Goal: Communication & Community: Answer question/provide support

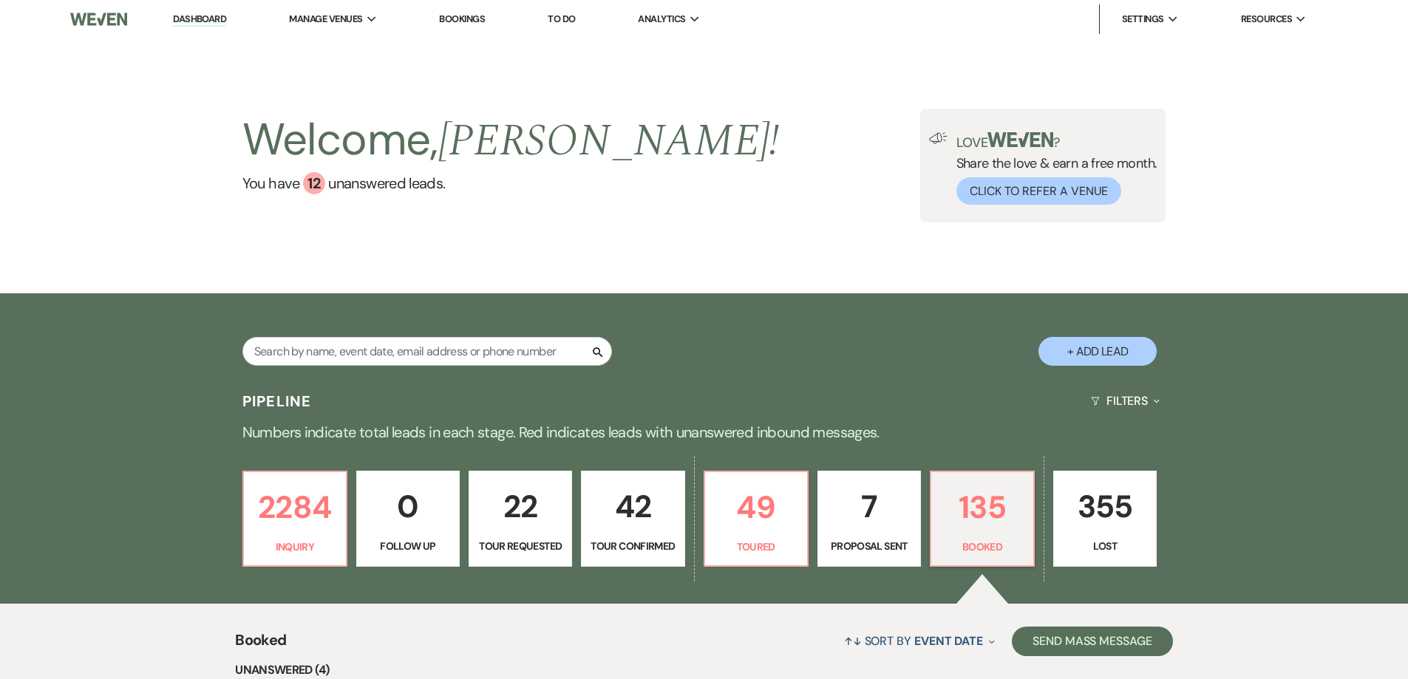
select select "7"
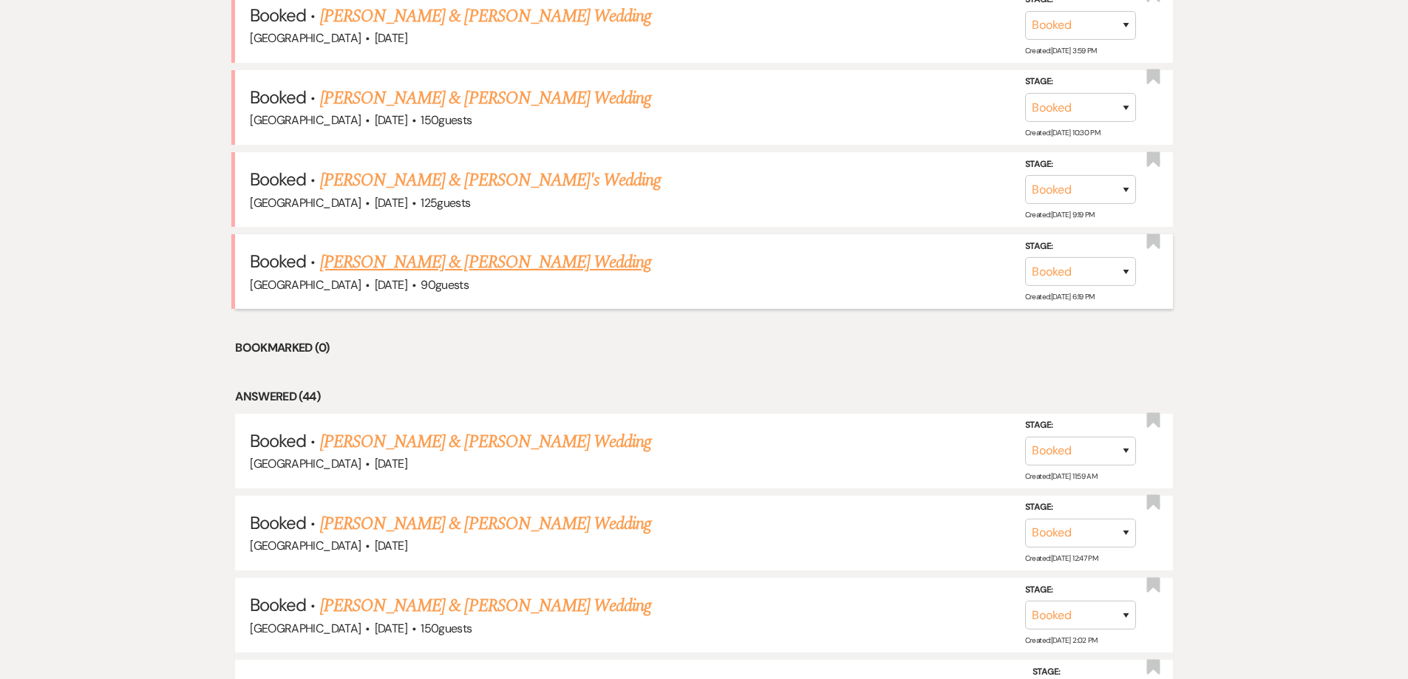
scroll to position [739, 0]
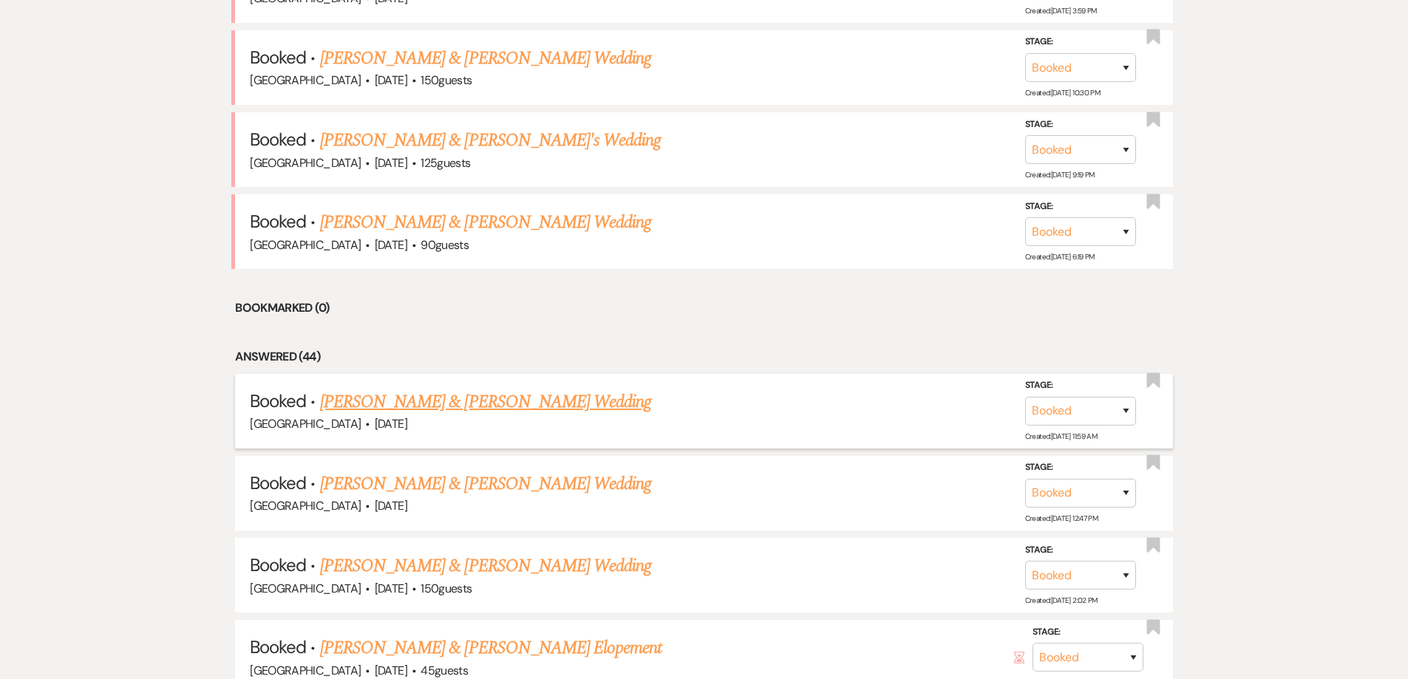
click at [401, 396] on link "[PERSON_NAME] & [PERSON_NAME] Wedding" at bounding box center [485, 402] width 331 height 27
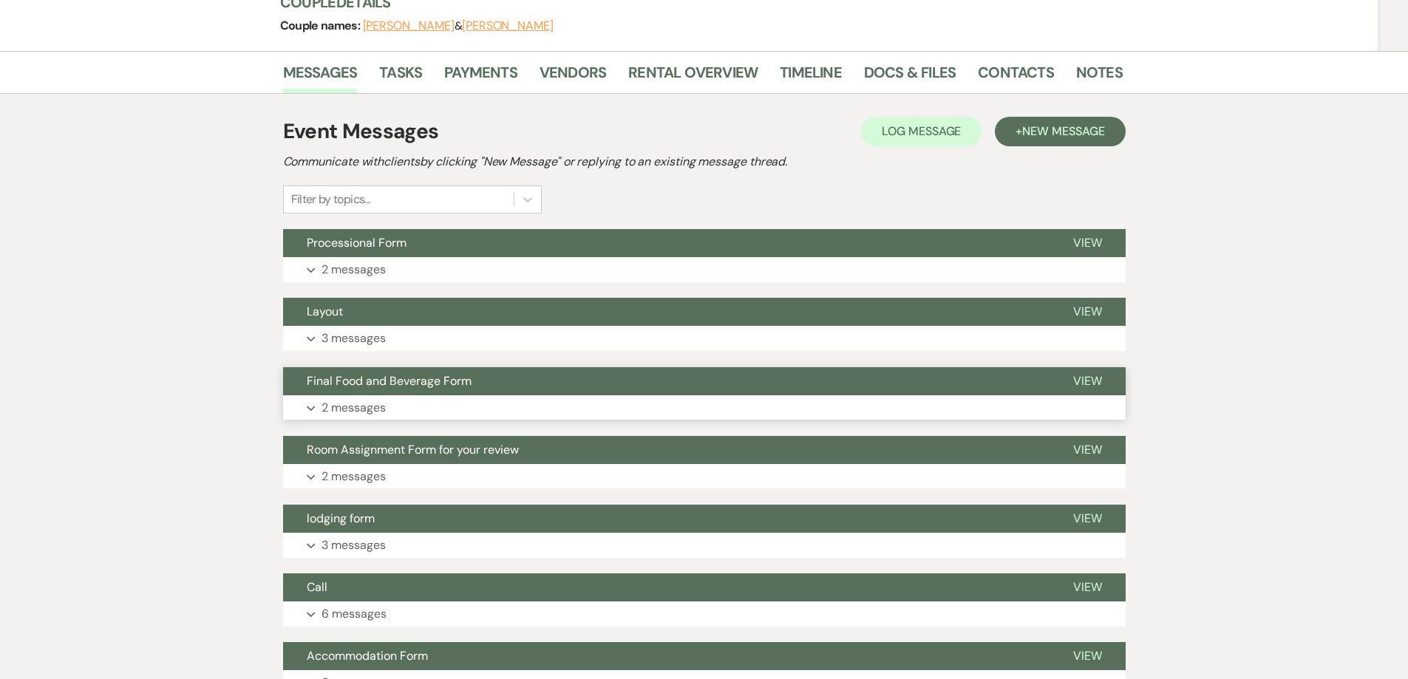
scroll to position [222, 0]
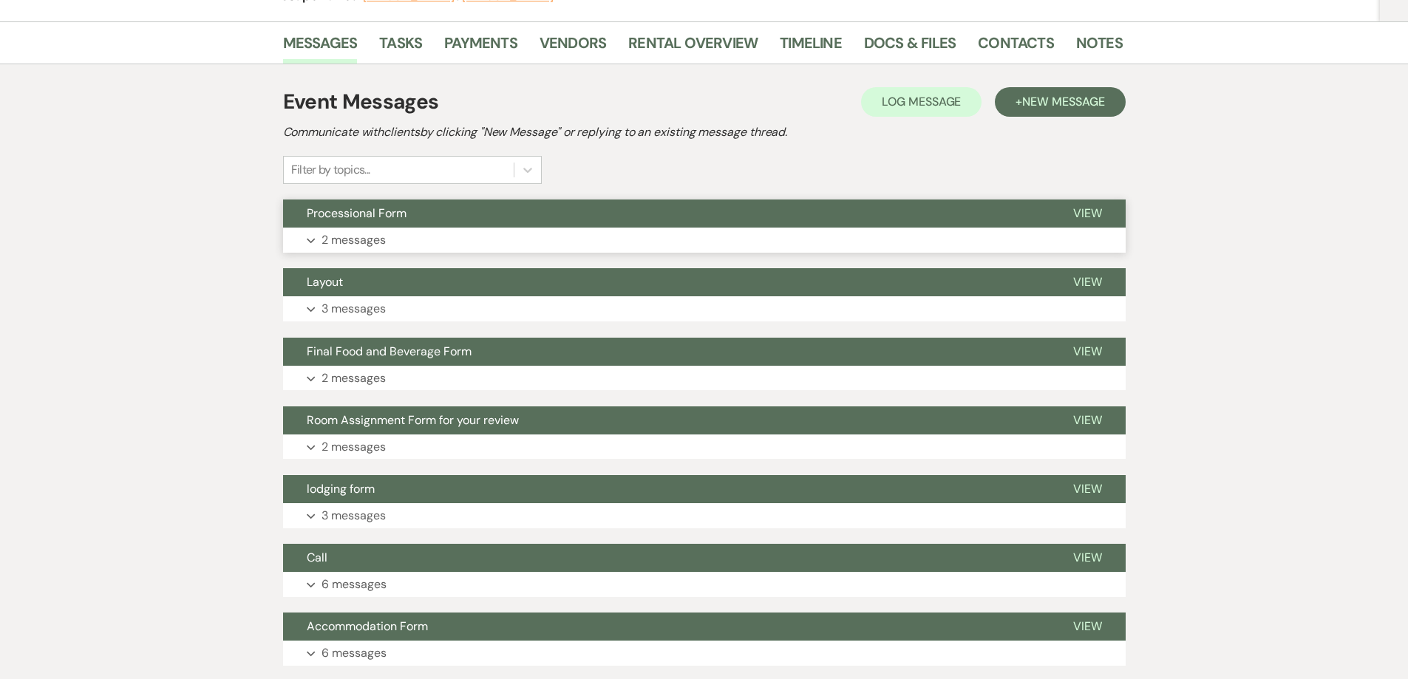
click at [345, 242] on p "2 messages" at bounding box center [354, 240] width 64 height 19
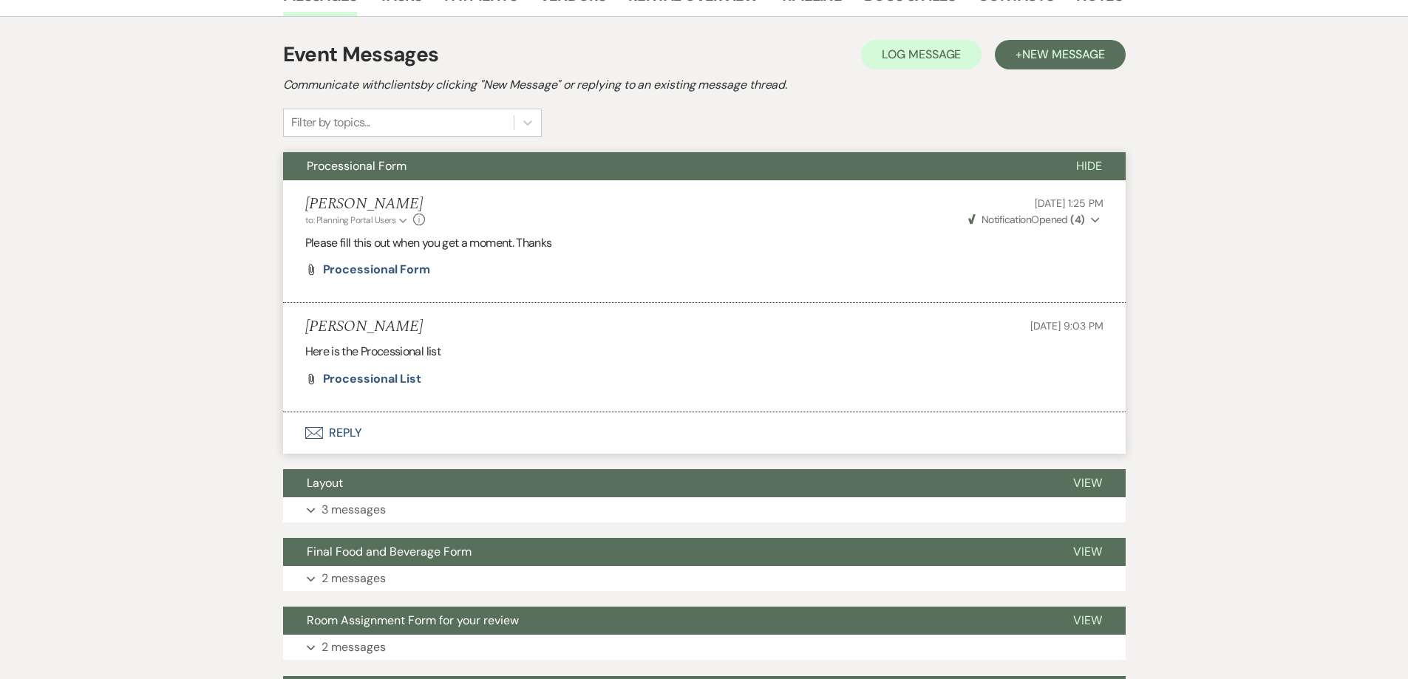
scroll to position [296, 0]
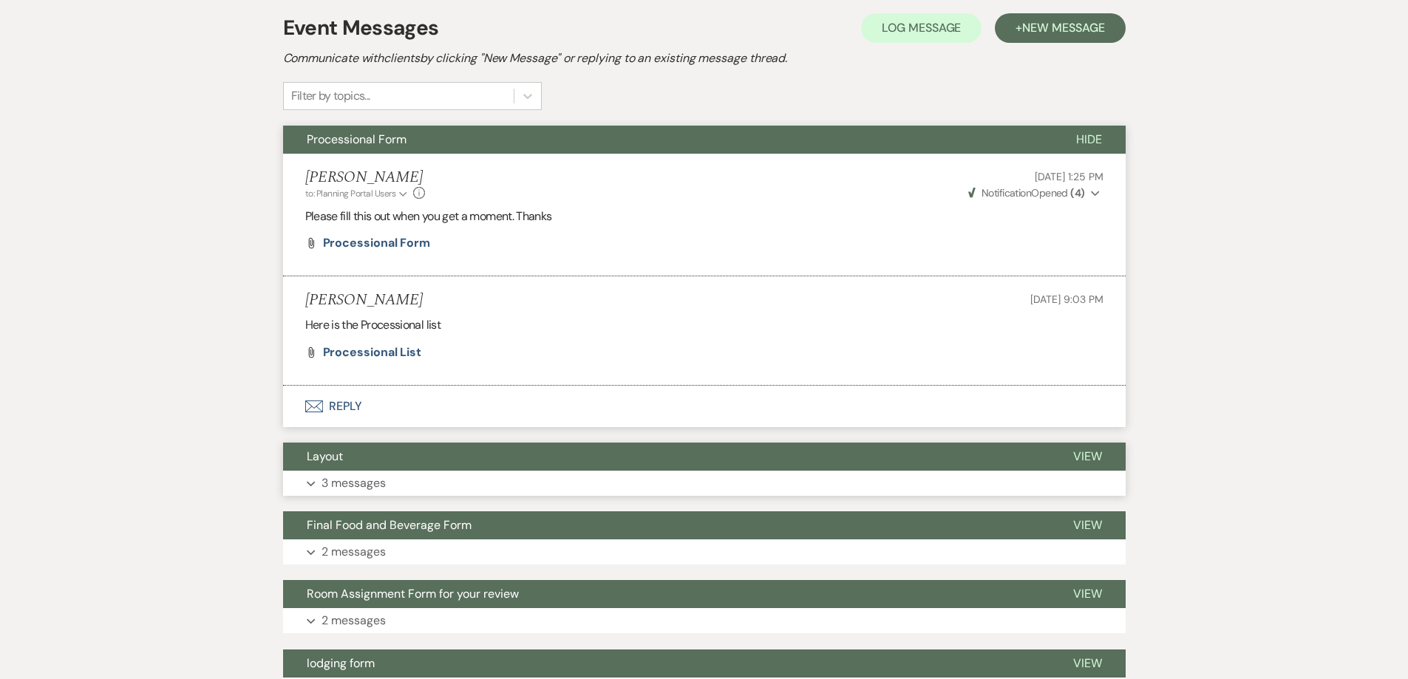
click at [364, 480] on p "3 messages" at bounding box center [354, 483] width 64 height 19
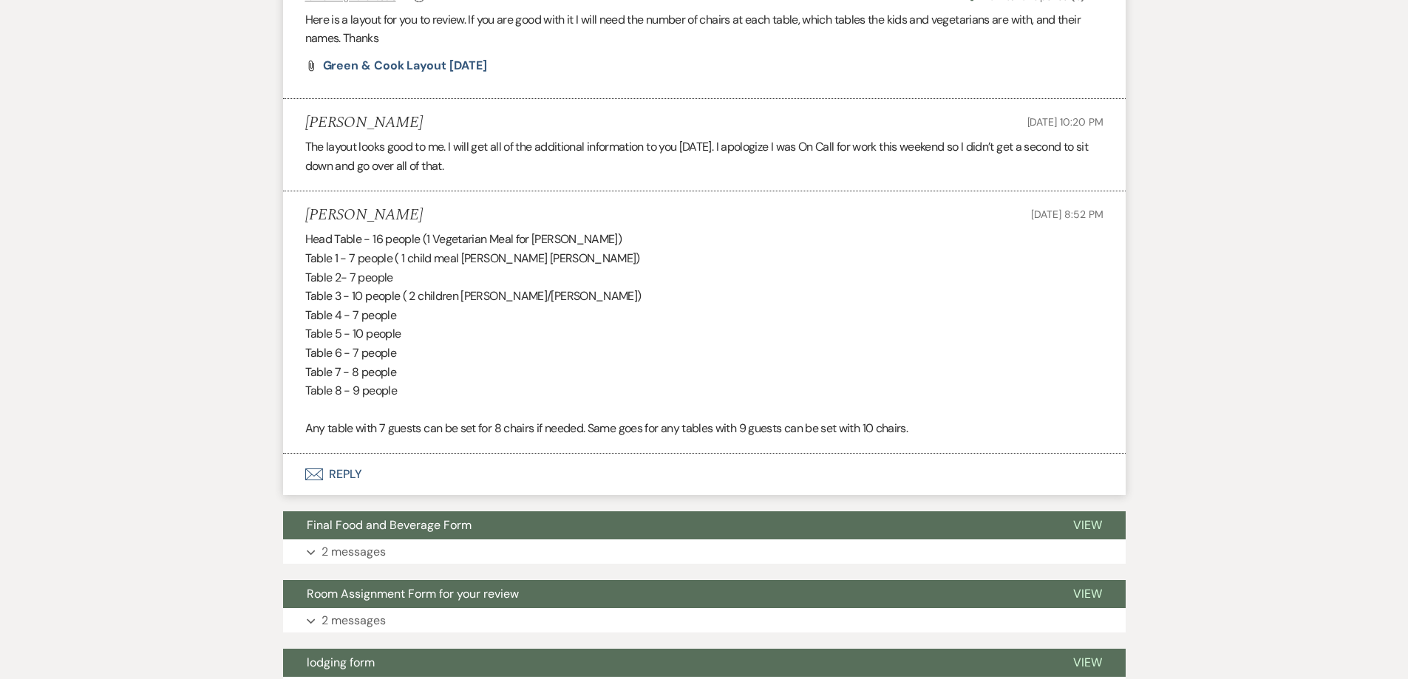
scroll to position [813, 0]
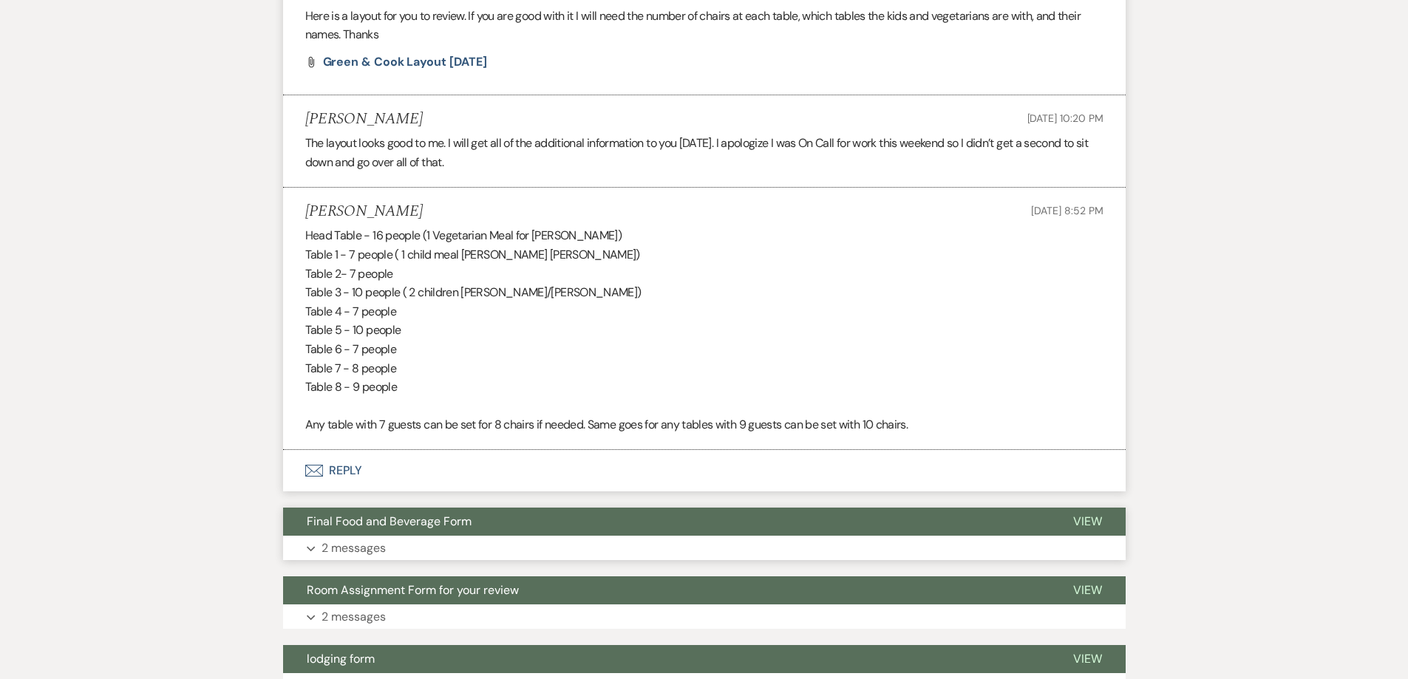
click at [356, 543] on p "2 messages" at bounding box center [354, 548] width 64 height 19
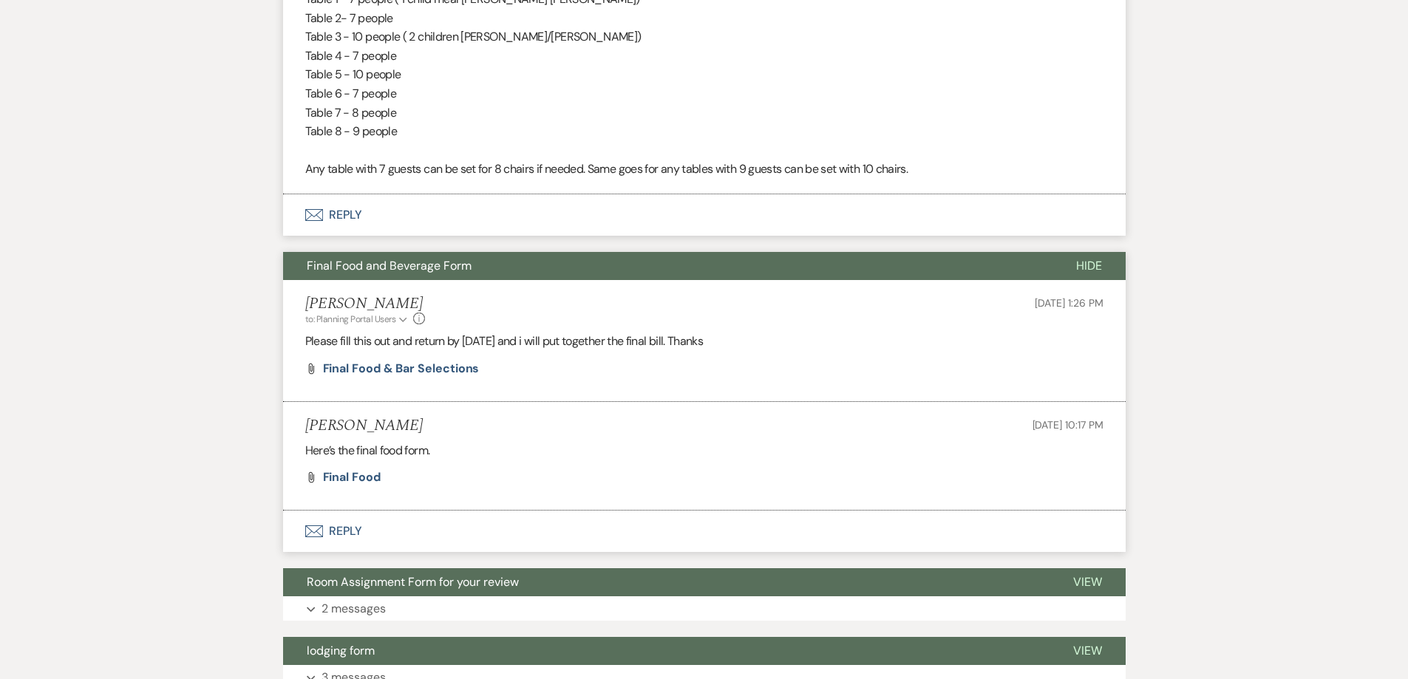
scroll to position [1109, 0]
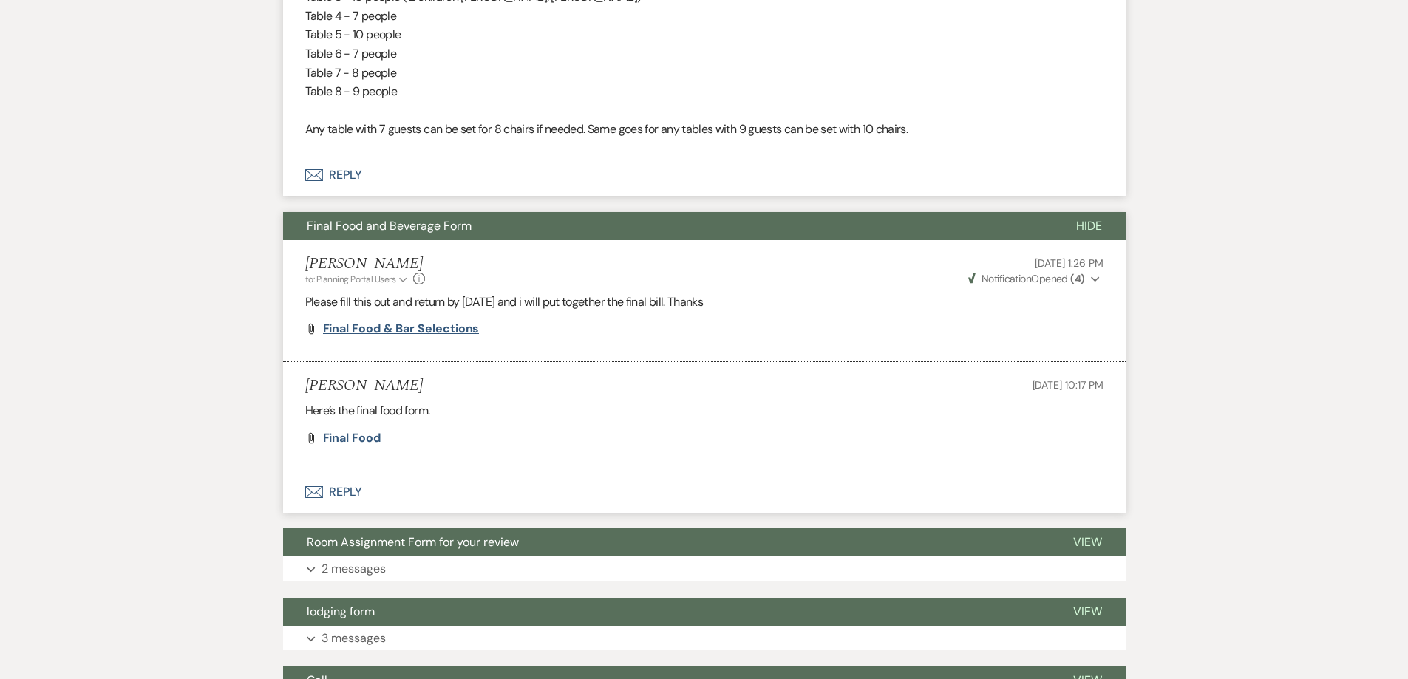
click at [380, 330] on span "Final Food & Bar Selections" at bounding box center [401, 329] width 157 height 16
click at [357, 441] on span "Final Food" at bounding box center [352, 438] width 58 height 16
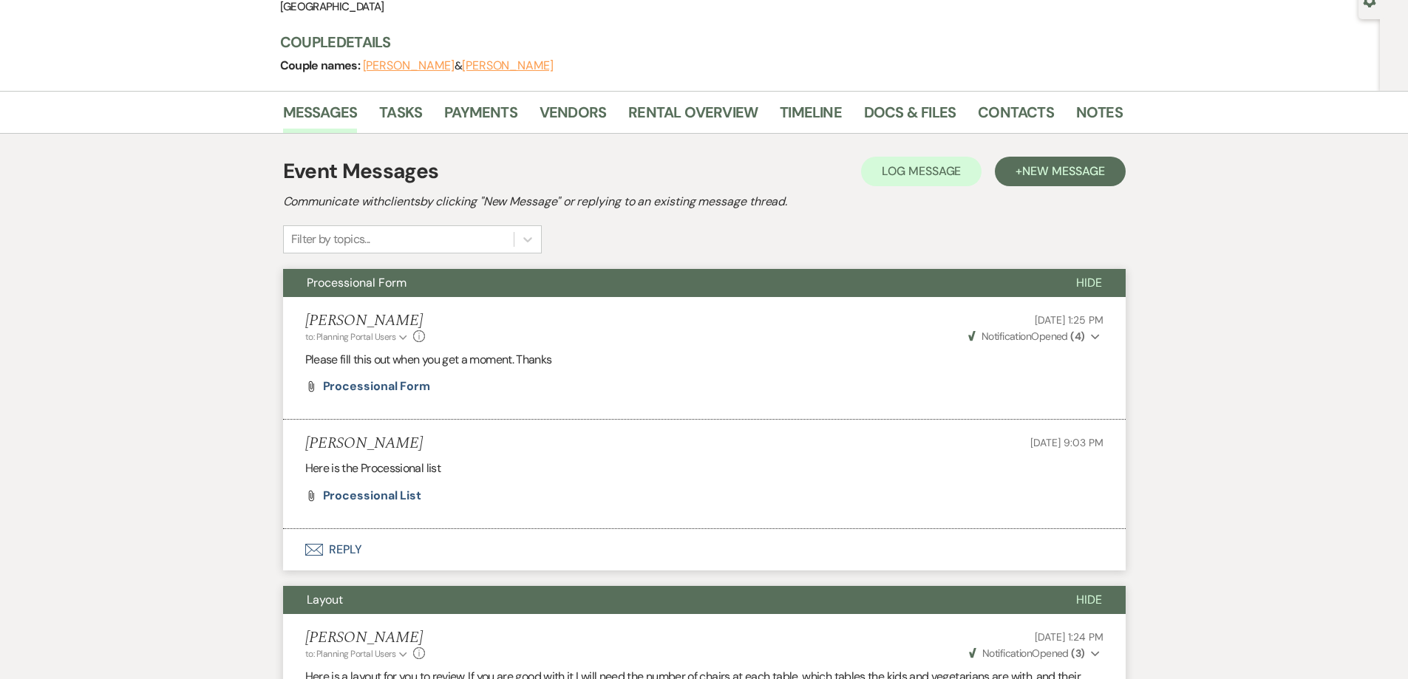
scroll to position [0, 0]
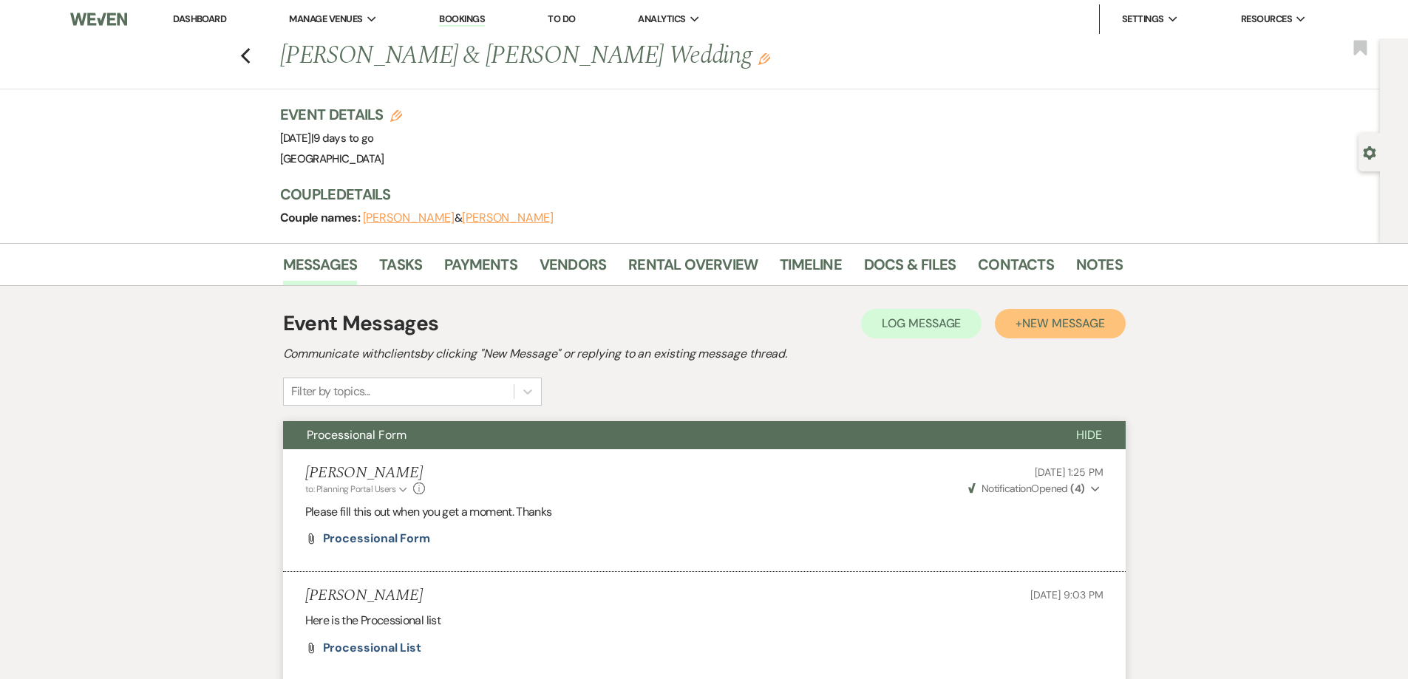
click at [1047, 329] on span "New Message" at bounding box center [1063, 324] width 82 height 16
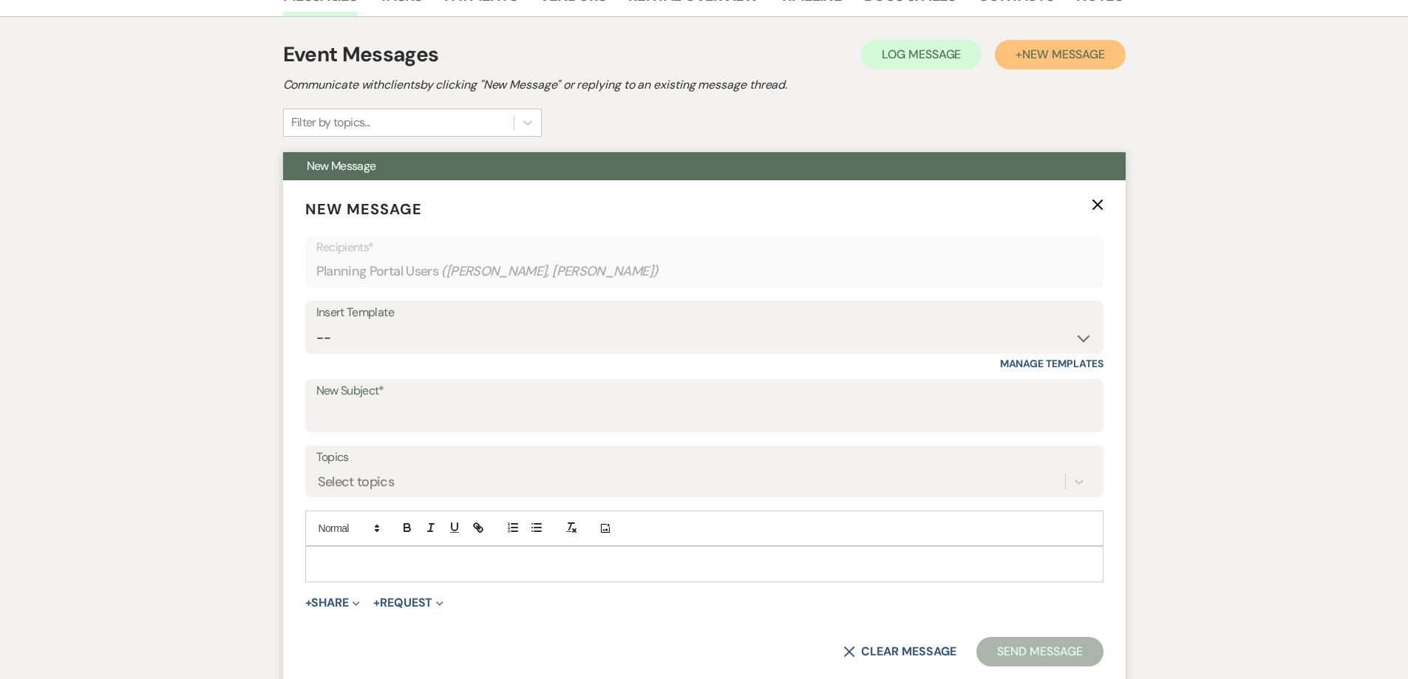
scroll to position [296, 0]
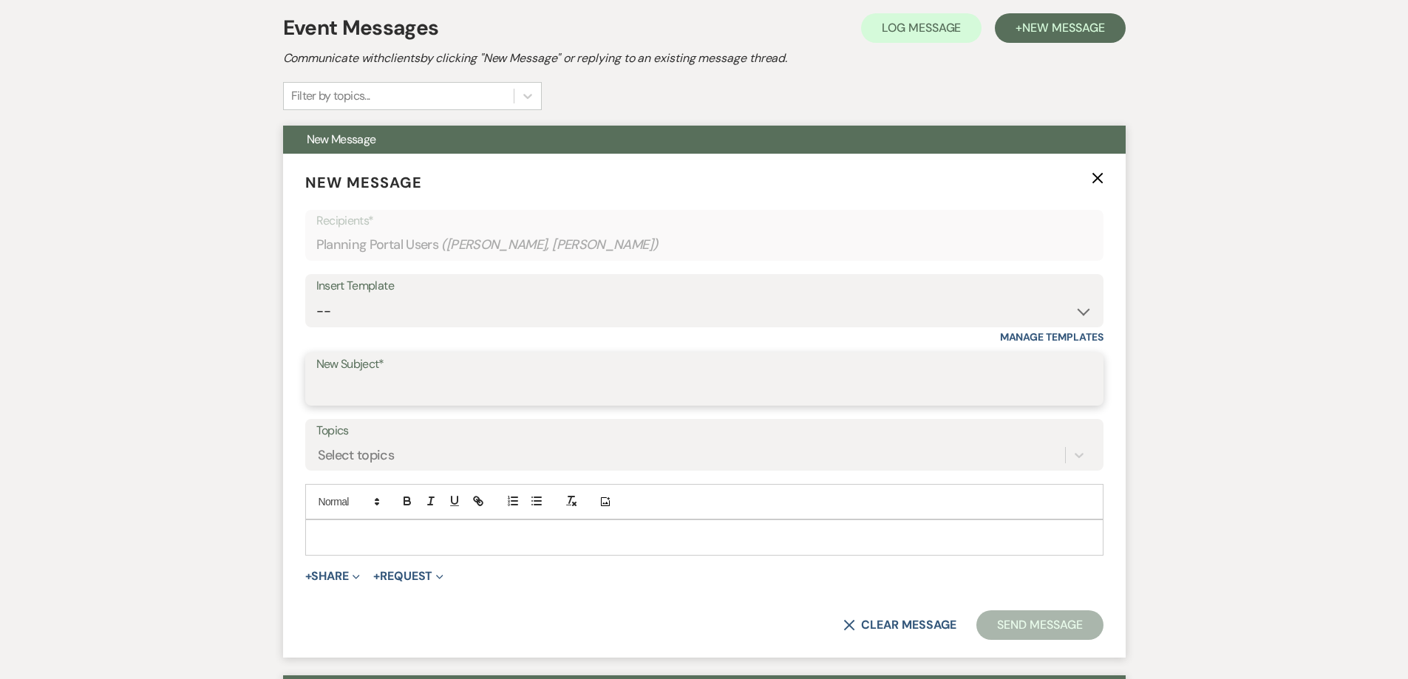
click at [386, 387] on input "New Subject*" at bounding box center [704, 389] width 776 height 29
type input "Final Proposals"
click at [410, 523] on div at bounding box center [704, 537] width 797 height 34
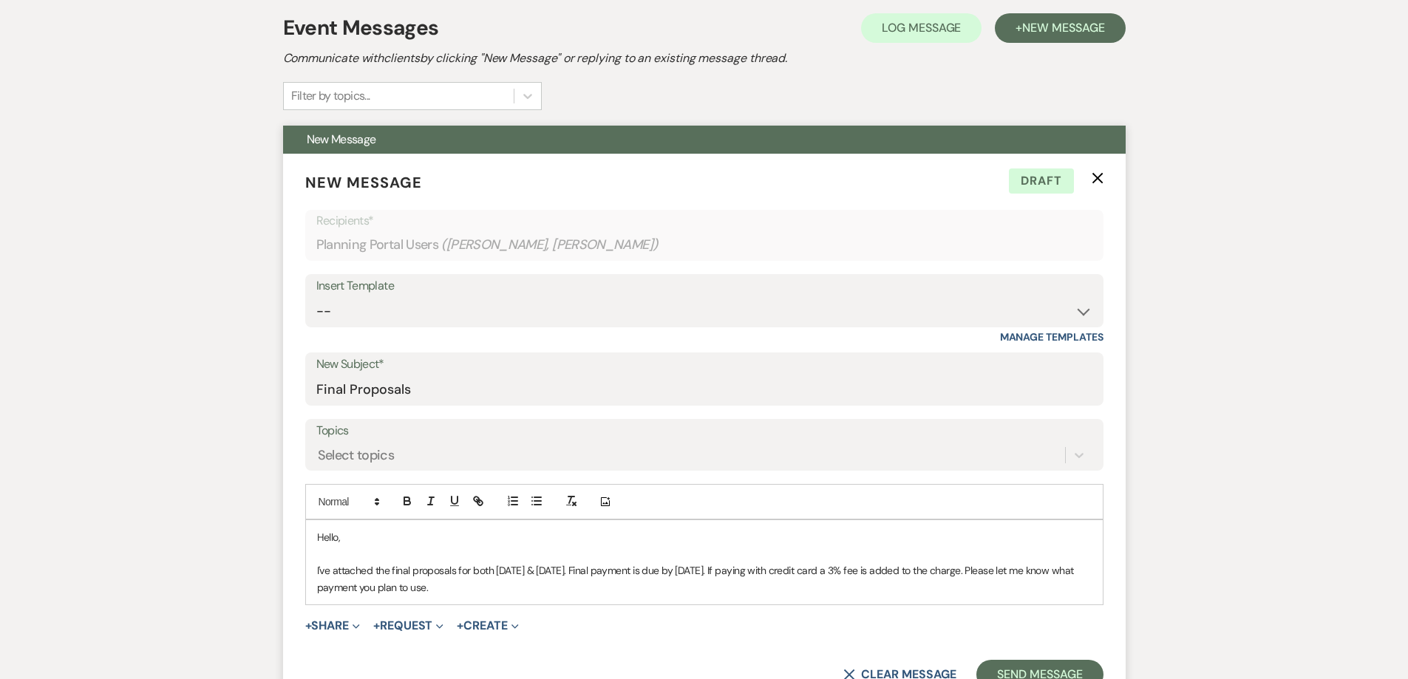
drag, startPoint x: 975, startPoint y: 573, endPoint x: 1005, endPoint y: 573, distance: 30.3
click at [976, 573] on p "I've attached the final proposals for both Friday & Saturday. Final payment is …" at bounding box center [704, 578] width 775 height 33
drag, startPoint x: 443, startPoint y: 587, endPoint x: 633, endPoint y: 616, distance: 191.5
click at [635, 616] on form "New Message X Draft Recipients* Planning Portal Users ( Brittany Green, Chandle…" at bounding box center [704, 431] width 843 height 554
click at [744, 595] on p "I've attached the final proposals for both Friday & Saturday. Final payment is …" at bounding box center [704, 578] width 775 height 33
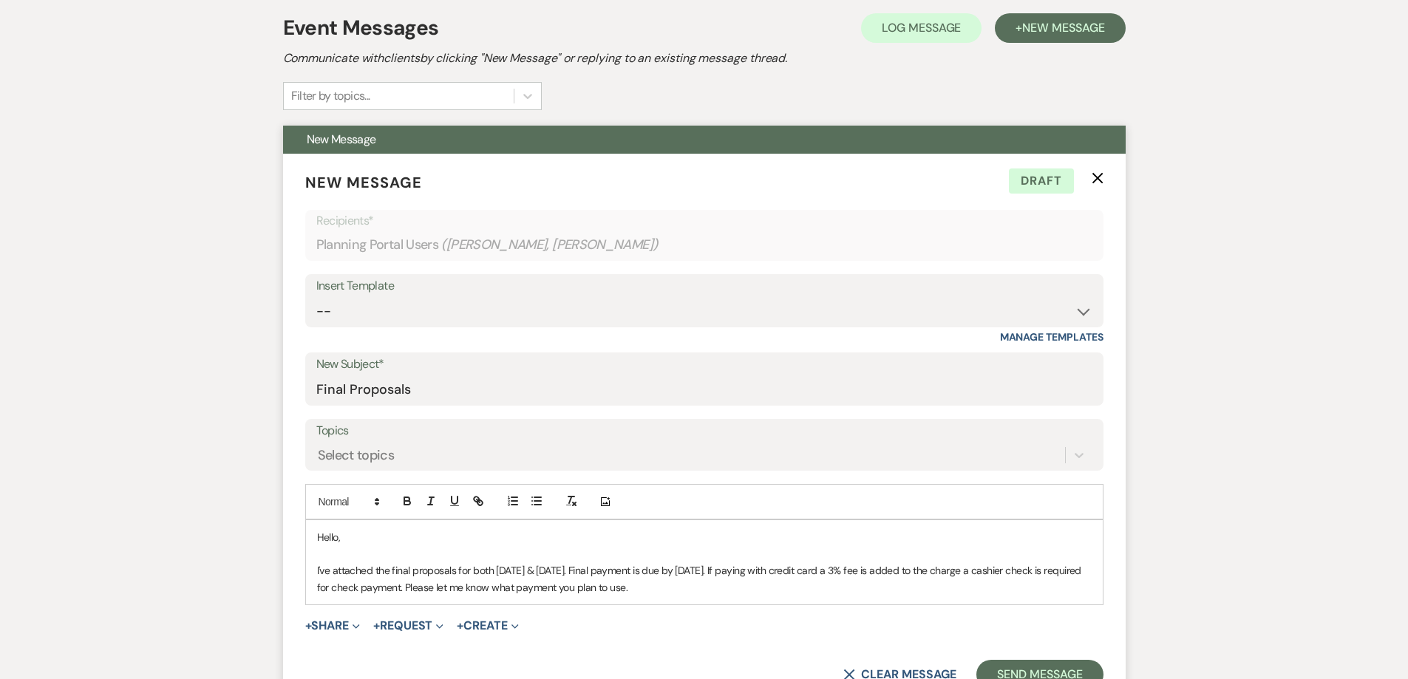
click at [439, 589] on p "I've attached the final proposals for both Friday & Saturday. Final payment is …" at bounding box center [704, 578] width 775 height 33
click at [757, 591] on p "I've attached the final proposals for both Friday & Saturday. Final payment is …" at bounding box center [704, 578] width 775 height 33
click at [810, 570] on p "I've attached the final proposals for both Friday & Saturday. Final payment is …" at bounding box center [704, 578] width 775 height 33
click at [834, 480] on form "New Message X Saving draft... Recipients* Planning Portal Users ( Brittany Gree…" at bounding box center [704, 431] width 843 height 554
click at [798, 571] on p "I've attached the final proposals for both Friday & Saturday. Final payment is …" at bounding box center [704, 578] width 775 height 33
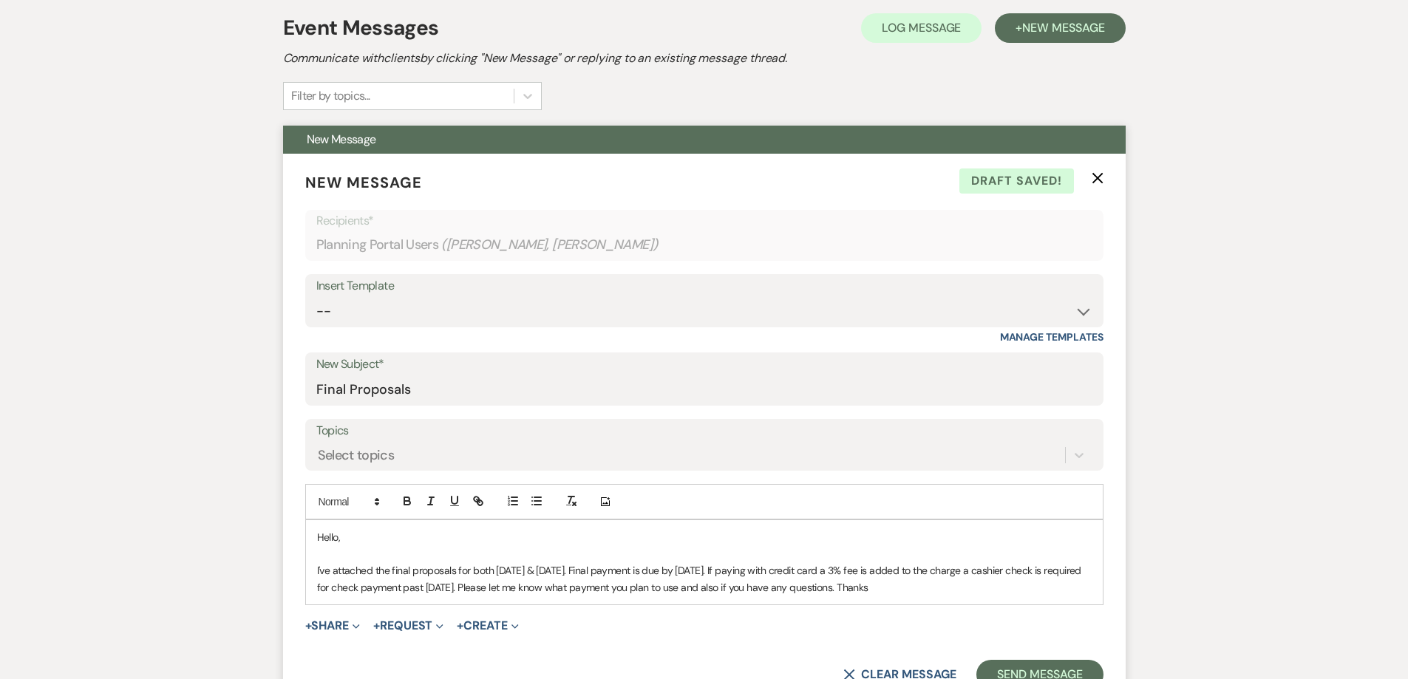
click at [482, 587] on p "I've attached the final proposals for both Friday & Saturday. Final payment is …" at bounding box center [704, 578] width 775 height 33
click at [736, 585] on p "I've attached the final proposals for both Friday & Saturday. Final payment is …" at bounding box center [704, 578] width 775 height 33
click at [415, 592] on p "I've attached the final proposals for both Friday & Saturday. Final payment is …" at bounding box center [704, 578] width 775 height 33
click at [540, 586] on p "I've attached the final proposals for both Friday & Saturday. Final payment is …" at bounding box center [704, 578] width 775 height 33
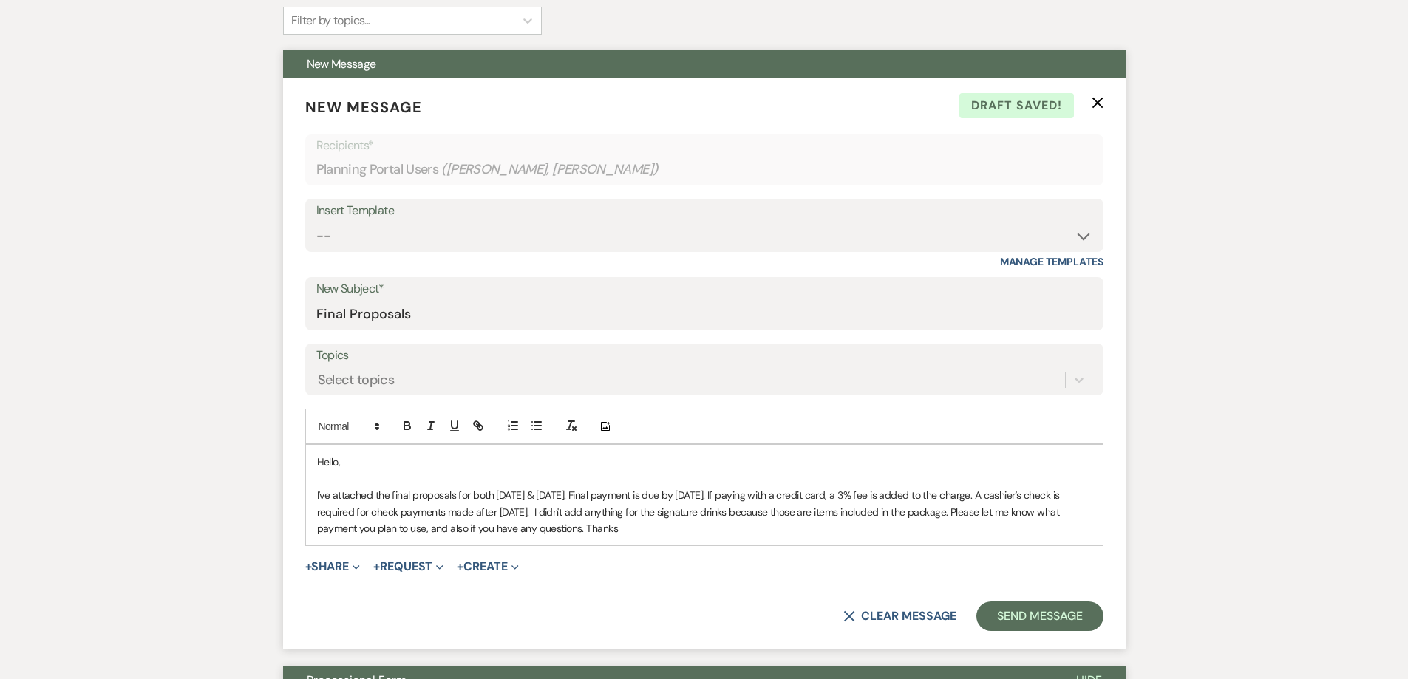
scroll to position [443, 0]
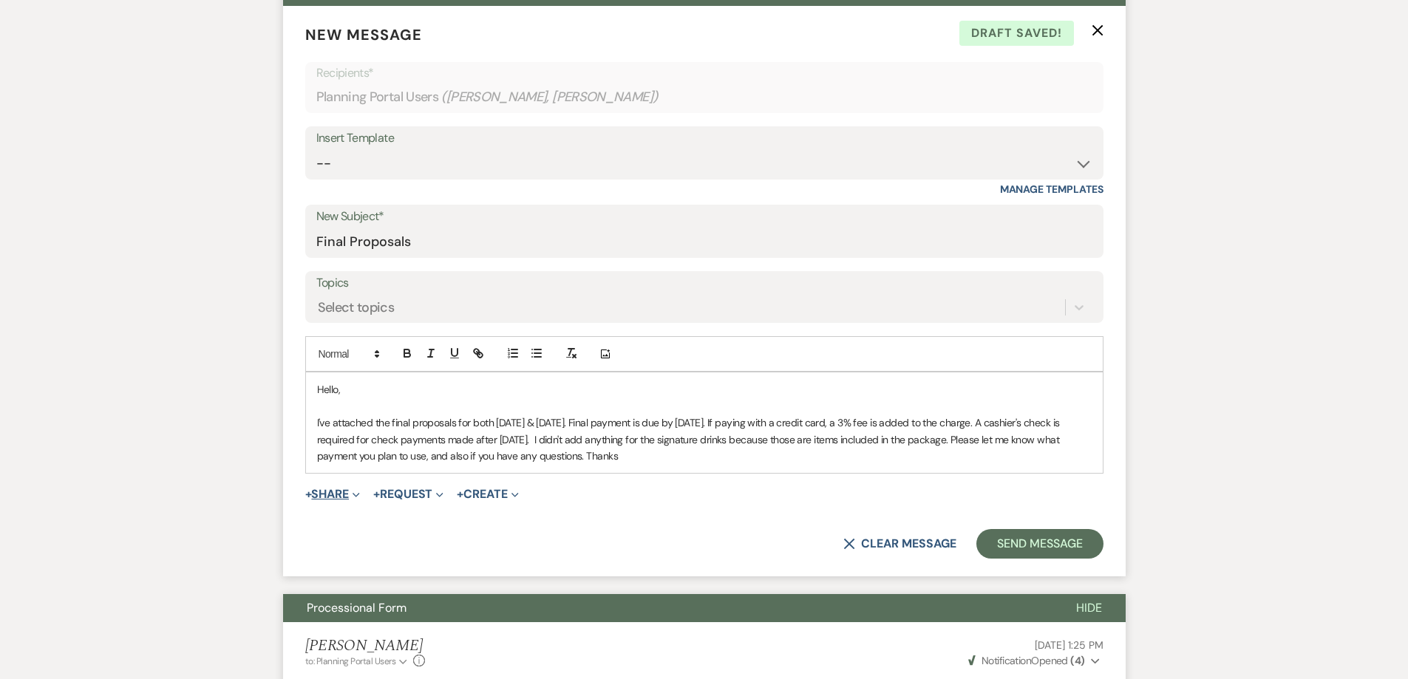
click at [356, 491] on span "Expand" at bounding box center [354, 494] width 11 height 16
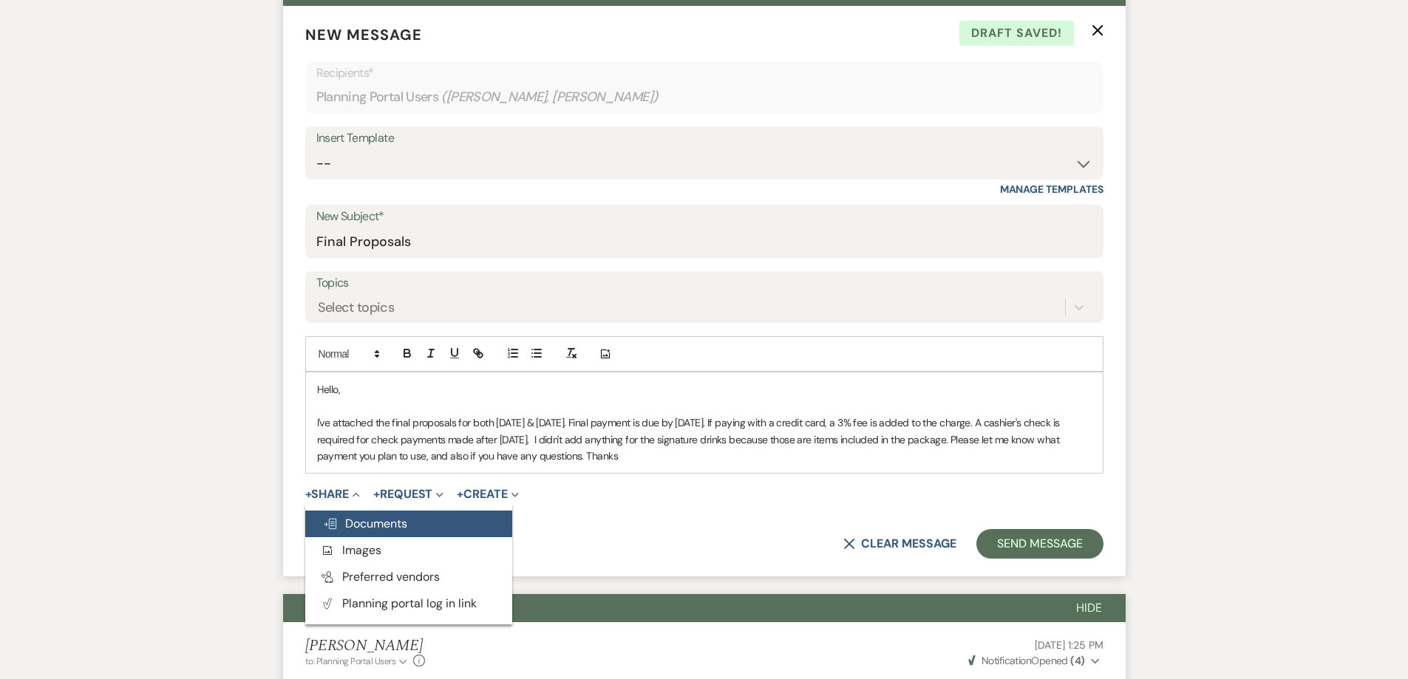
click at [373, 520] on span "Doc Upload Documents" at bounding box center [365, 524] width 84 height 16
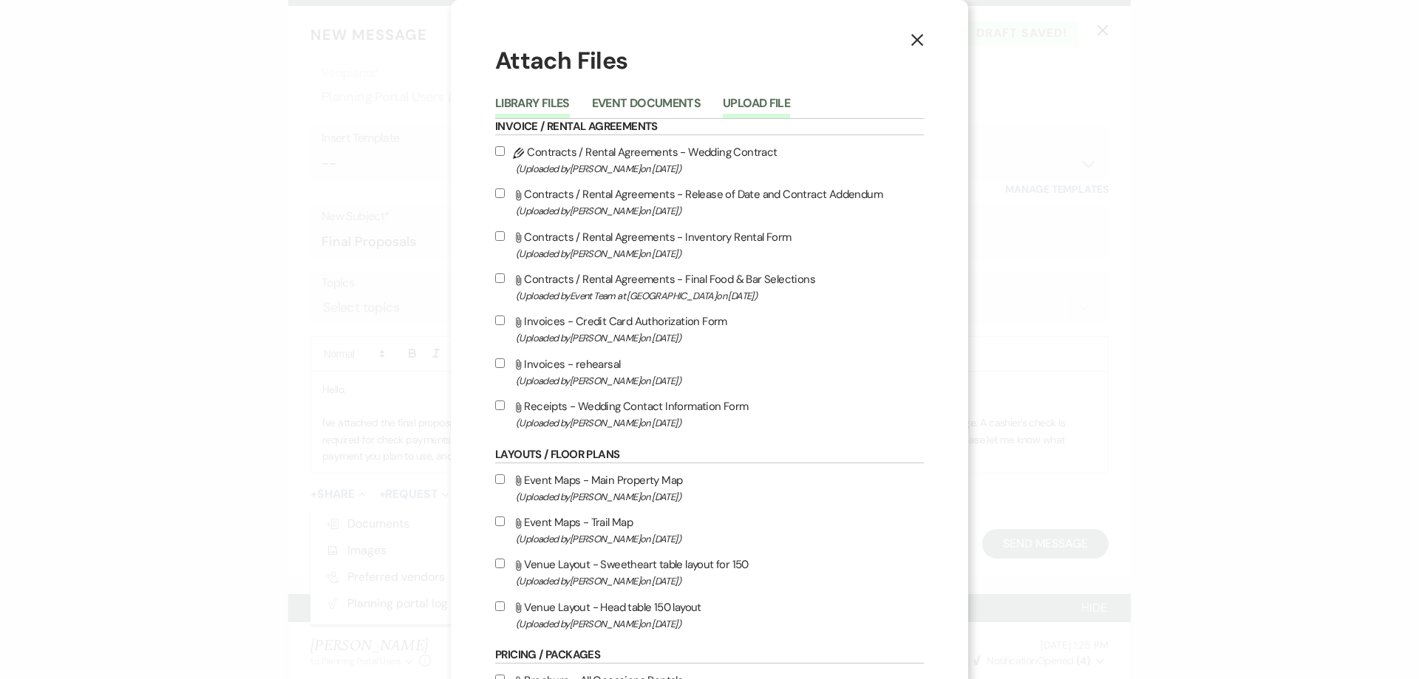
click at [727, 106] on button "Upload File" at bounding box center [756, 108] width 67 height 21
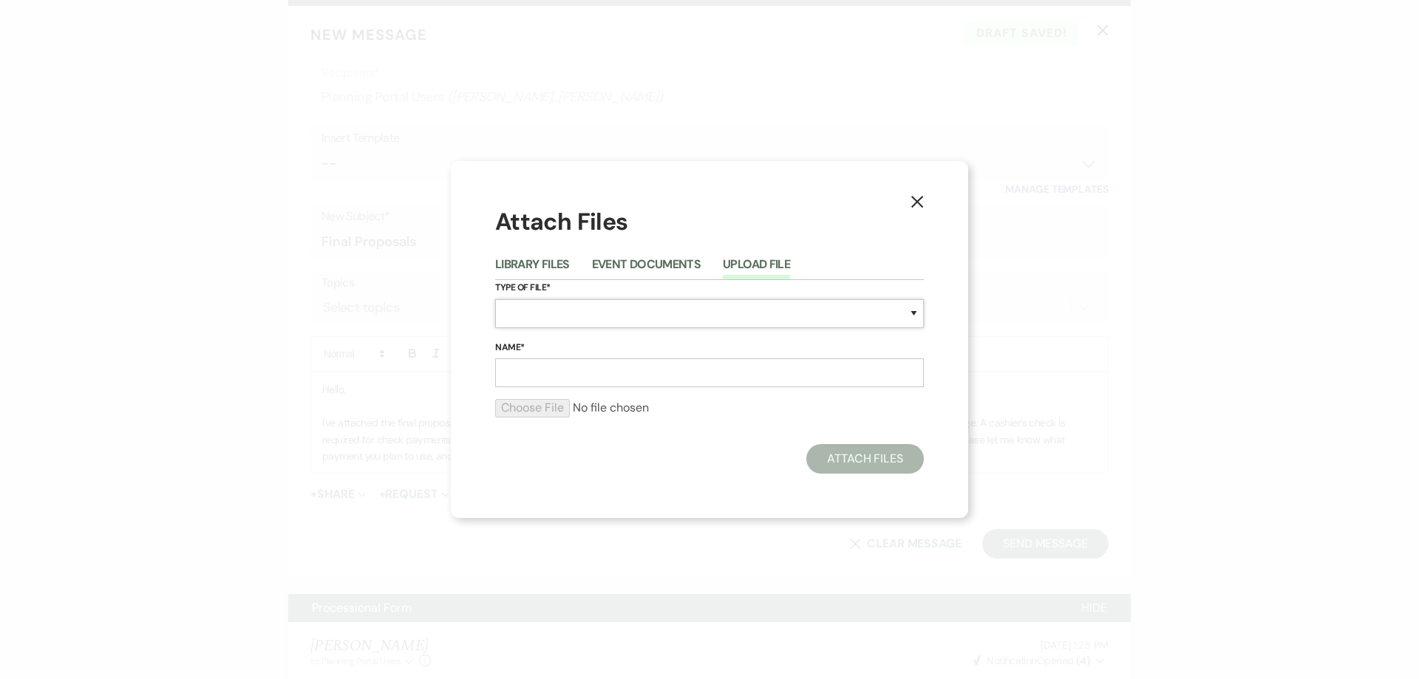
click at [620, 319] on select "Special Event Insurance Vendor Certificate of Insurance Contracts / Rental Agre…" at bounding box center [709, 313] width 429 height 29
select select "22"
click at [495, 299] on select "Special Event Insurance Vendor Certificate of Insurance Contracts / Rental Agre…" at bounding box center [709, 313] width 429 height 29
click at [569, 380] on input "Name*" at bounding box center [709, 372] width 429 height 29
type input "Final Rehearsal"
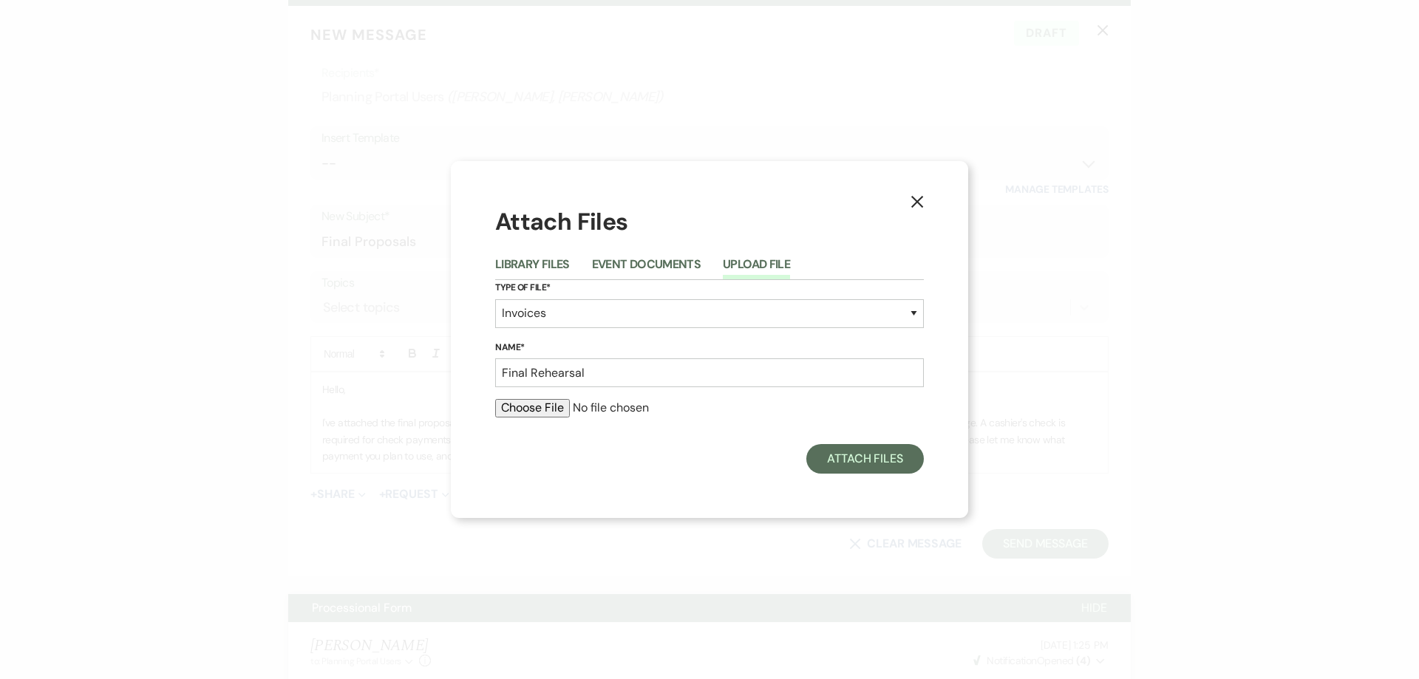
click at [542, 412] on input "file" at bounding box center [709, 408] width 429 height 18
type input "C:\fakepath\Brittany Green & Chandler Cook final rehearsal.pdf"
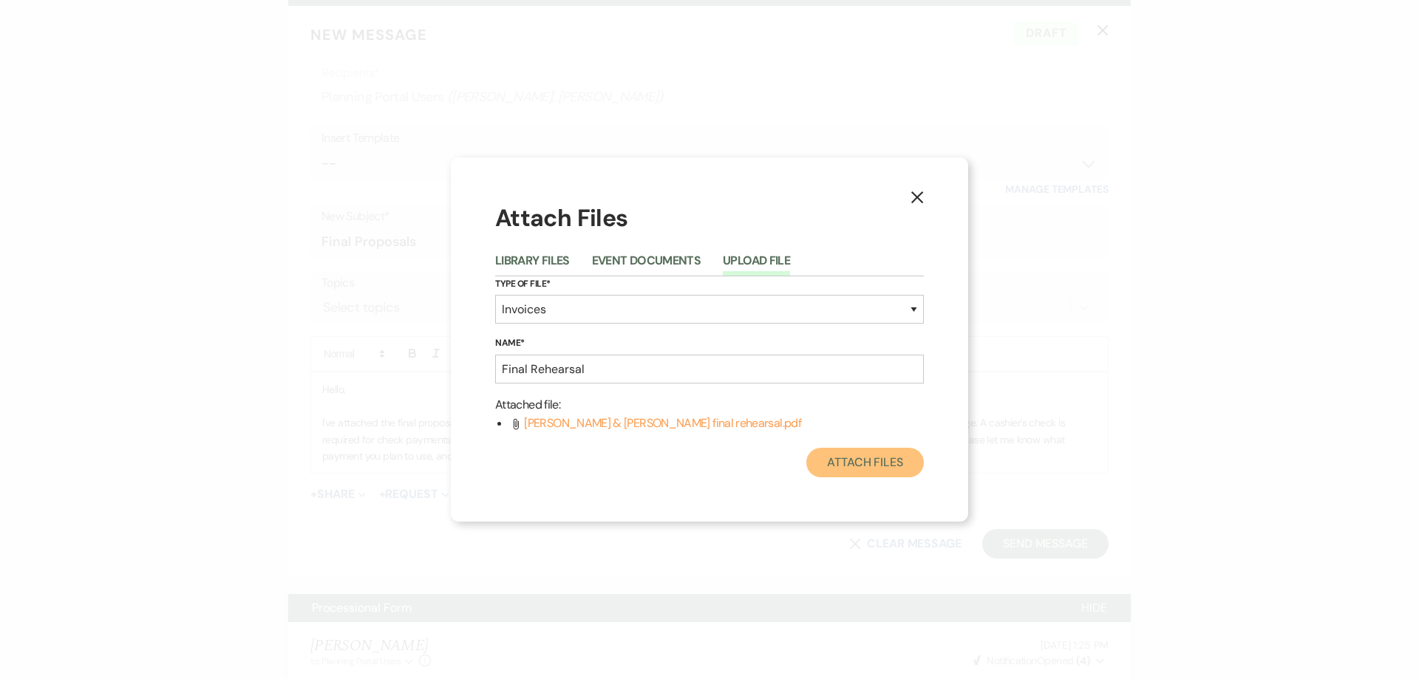
click at [832, 452] on button "Attach Files" at bounding box center [865, 463] width 118 height 30
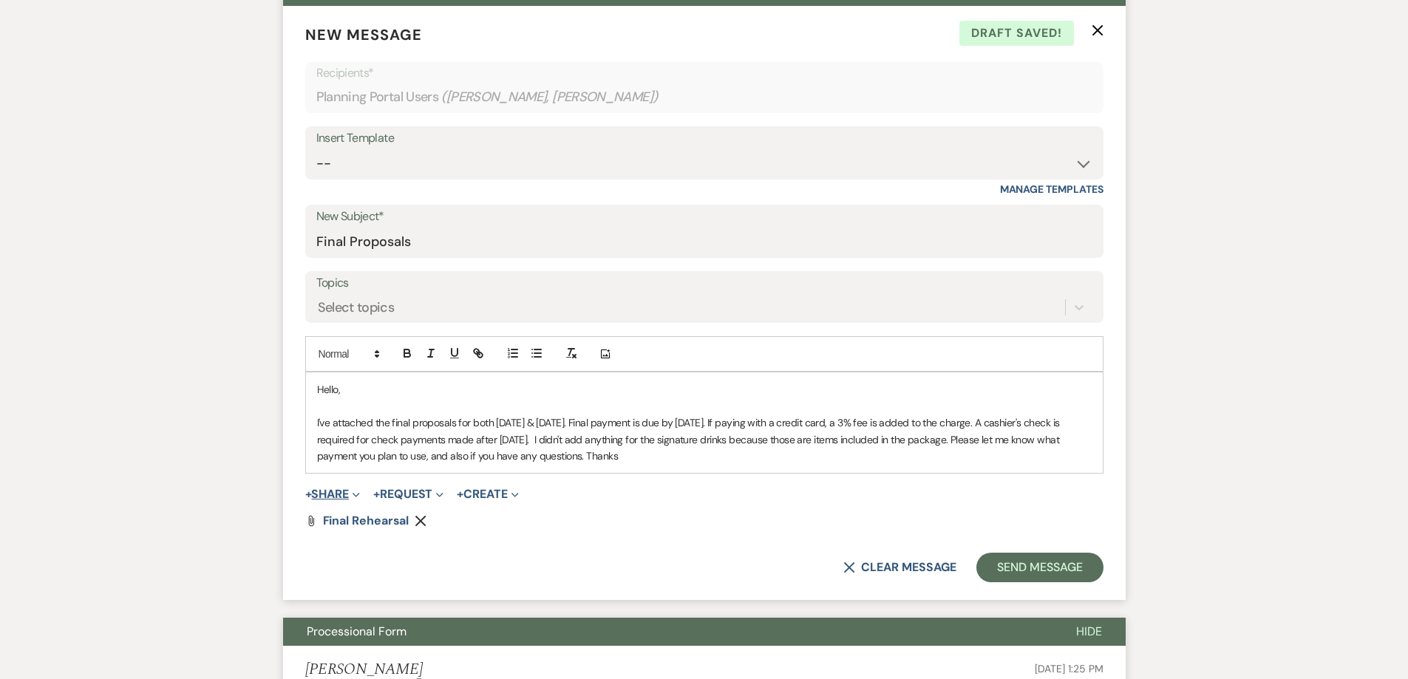
click at [337, 494] on button "+ Share Expand" at bounding box center [332, 495] width 55 height 12
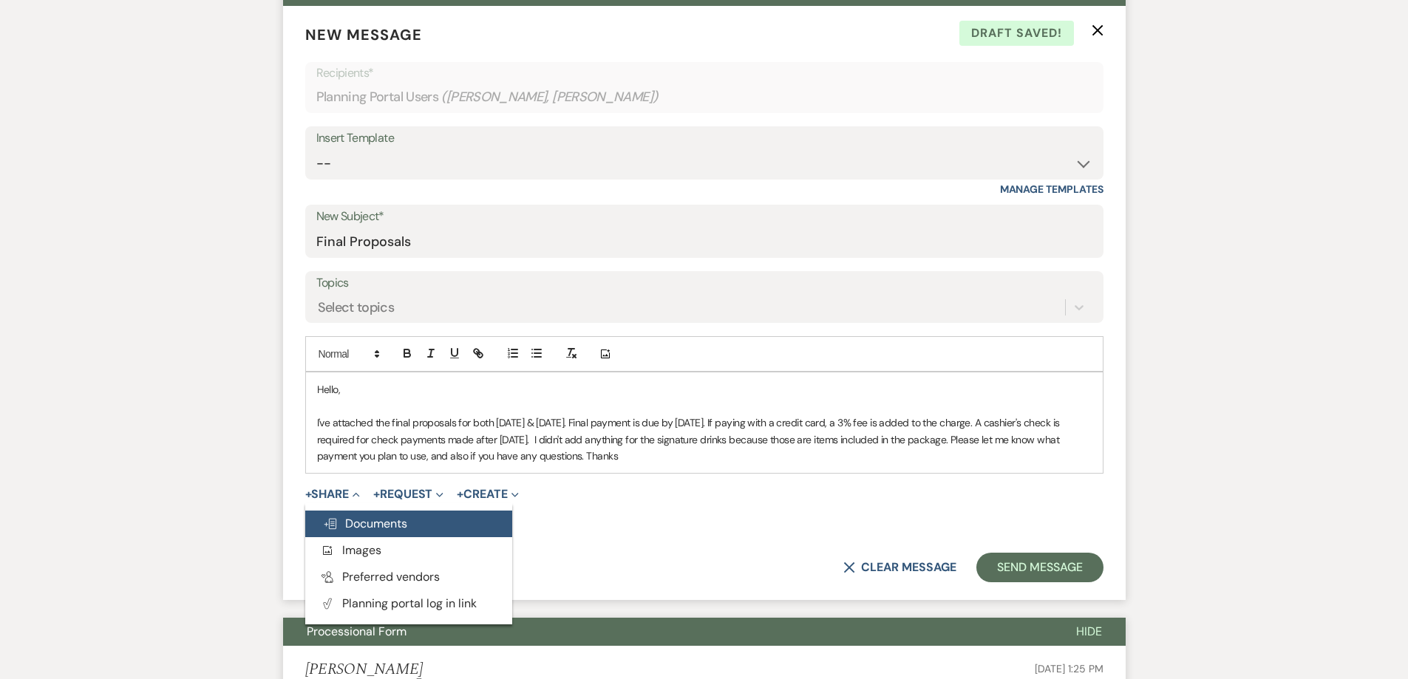
click at [365, 528] on span "Doc Upload Documents" at bounding box center [365, 524] width 84 height 16
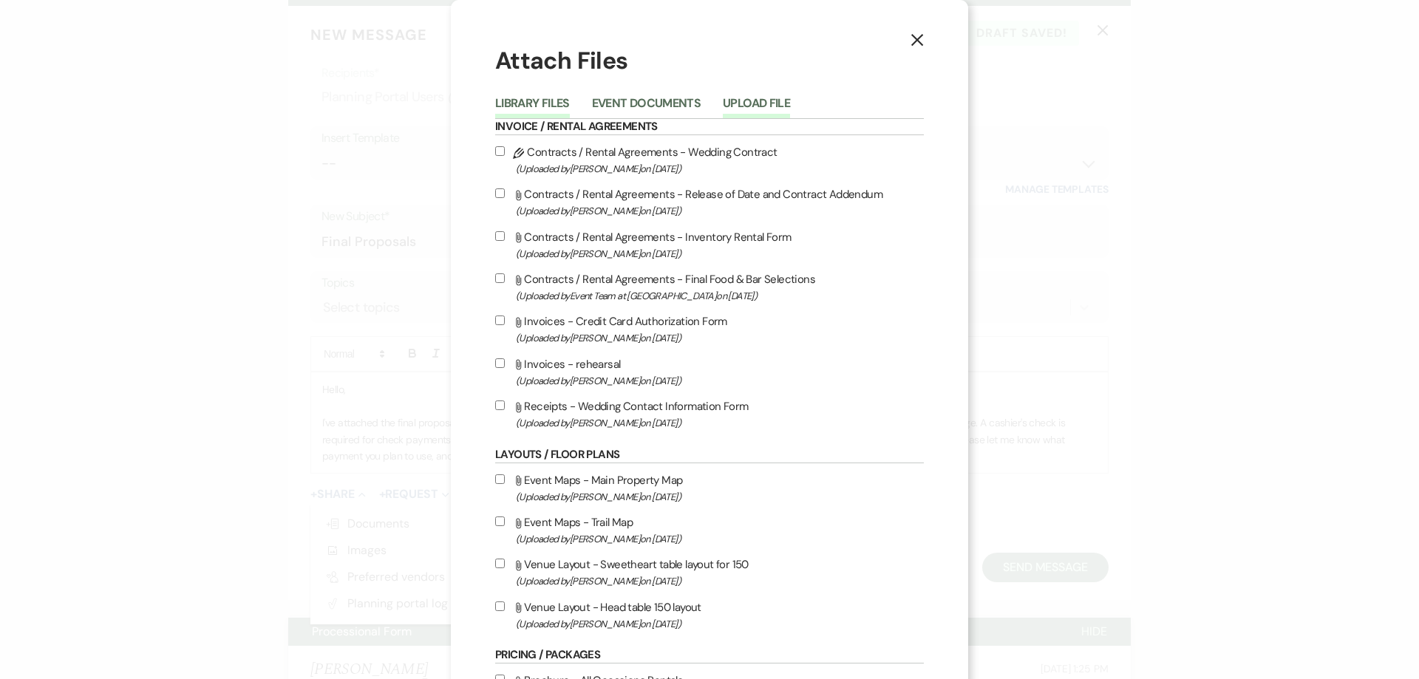
click at [763, 106] on button "Upload File" at bounding box center [756, 108] width 67 height 21
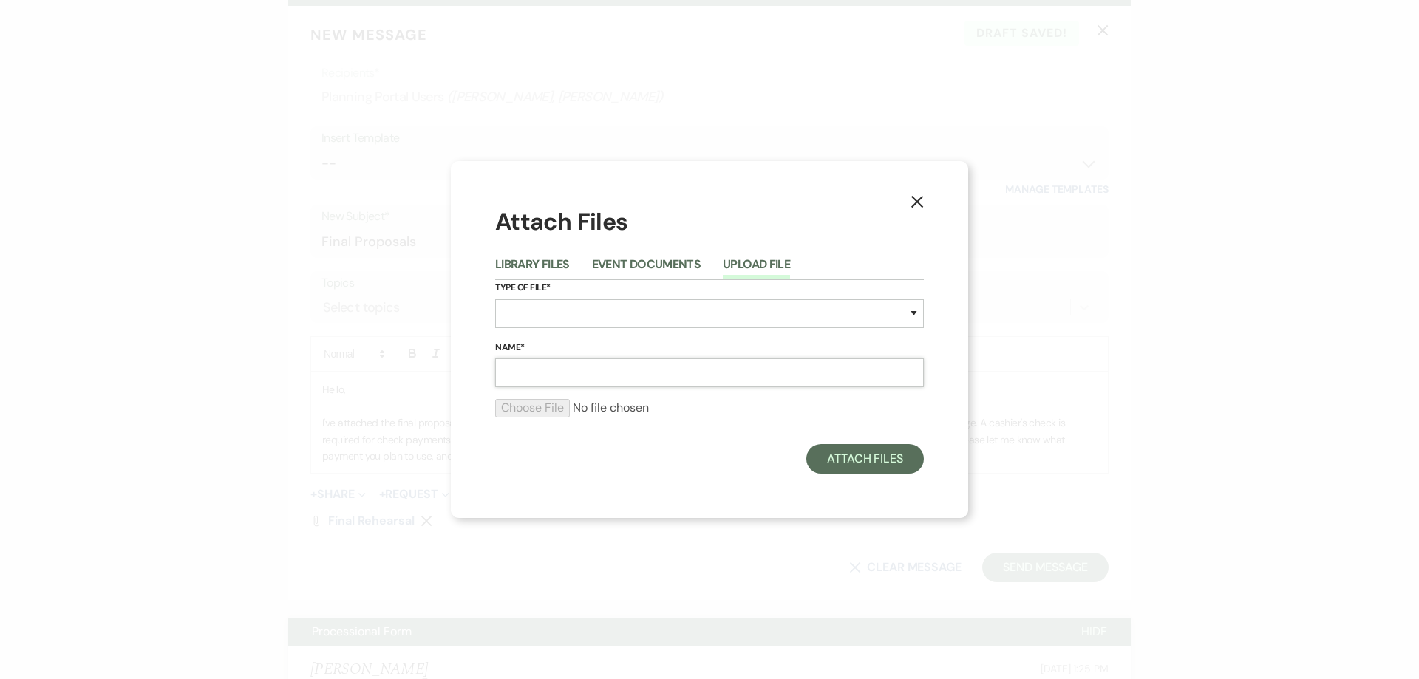
click at [577, 372] on input "Name*" at bounding box center [709, 372] width 429 height 29
click at [585, 326] on select "Special Event Insurance Vendor Certificate of Insurance Contracts / Rental Agre…" at bounding box center [709, 313] width 429 height 29
select select "22"
click at [495, 299] on select "Special Event Insurance Vendor Certificate of Insurance Contracts / Rental Agre…" at bounding box center [709, 313] width 429 height 29
click at [625, 373] on input "Name*" at bounding box center [709, 372] width 429 height 29
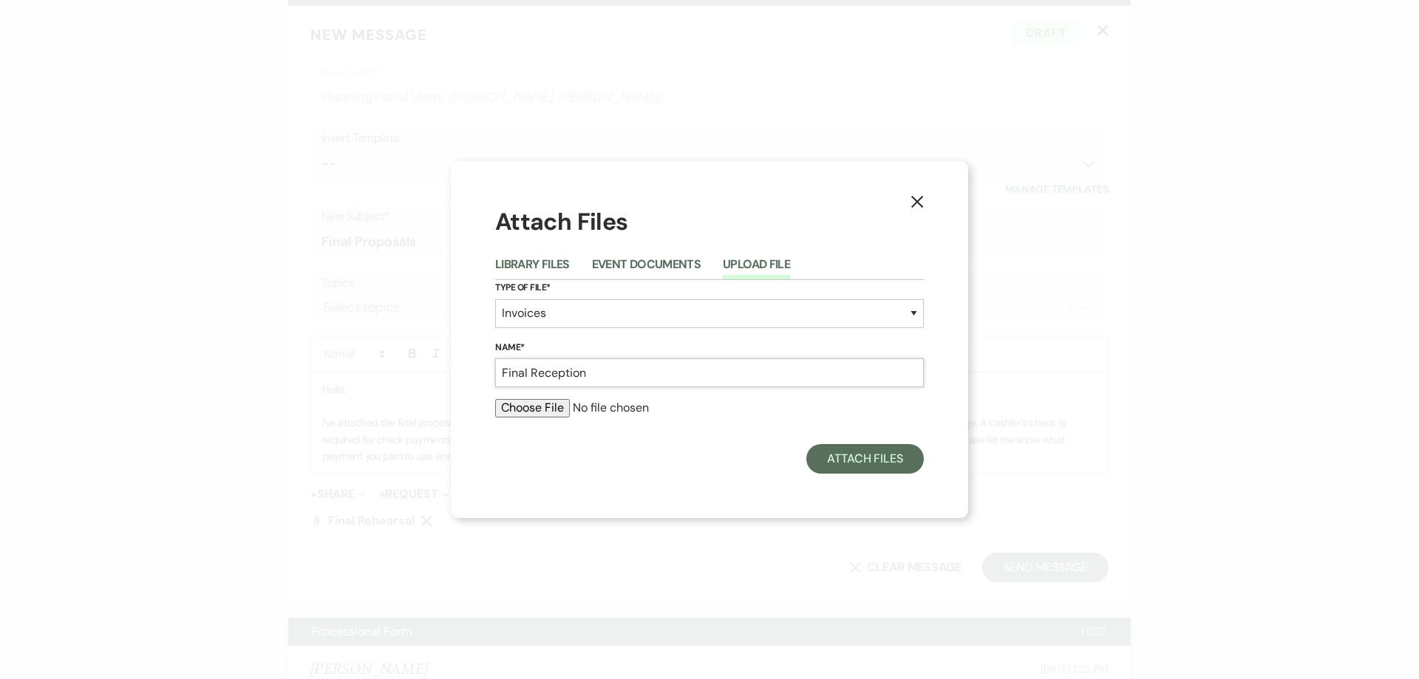
type input "Final Reception"
click at [526, 401] on input "file" at bounding box center [709, 408] width 429 height 18
type input "C:\fakepath\Brittany Green & Chandler Cook final reception.pdf"
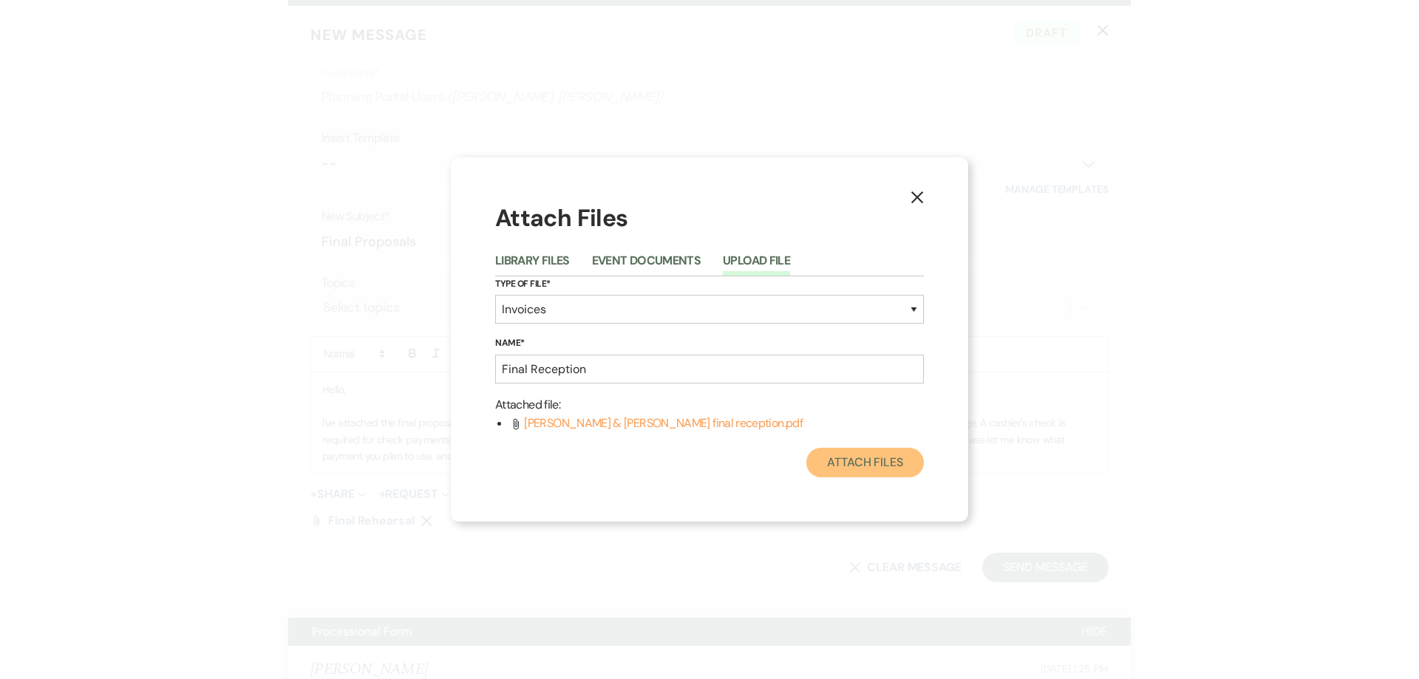
click at [904, 458] on button "Attach Files" at bounding box center [865, 463] width 118 height 30
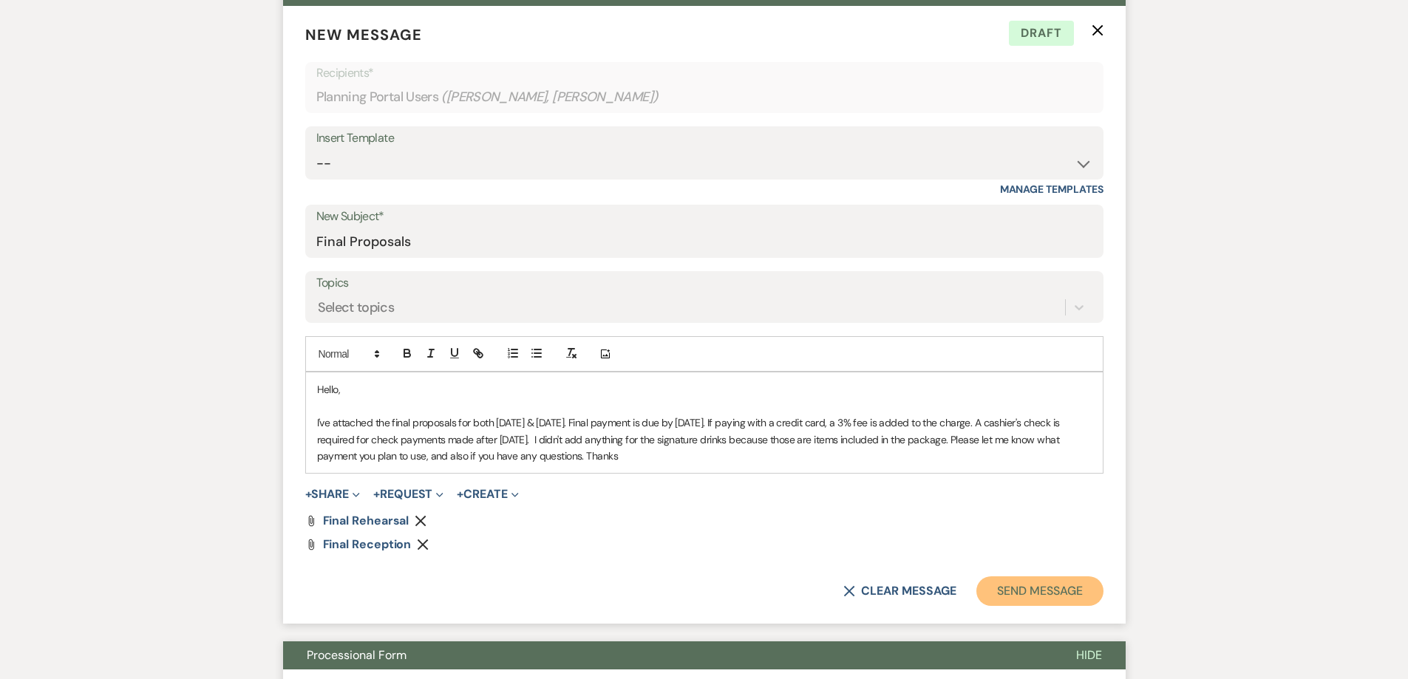
click at [1022, 598] on button "Send Message" at bounding box center [1039, 592] width 126 height 30
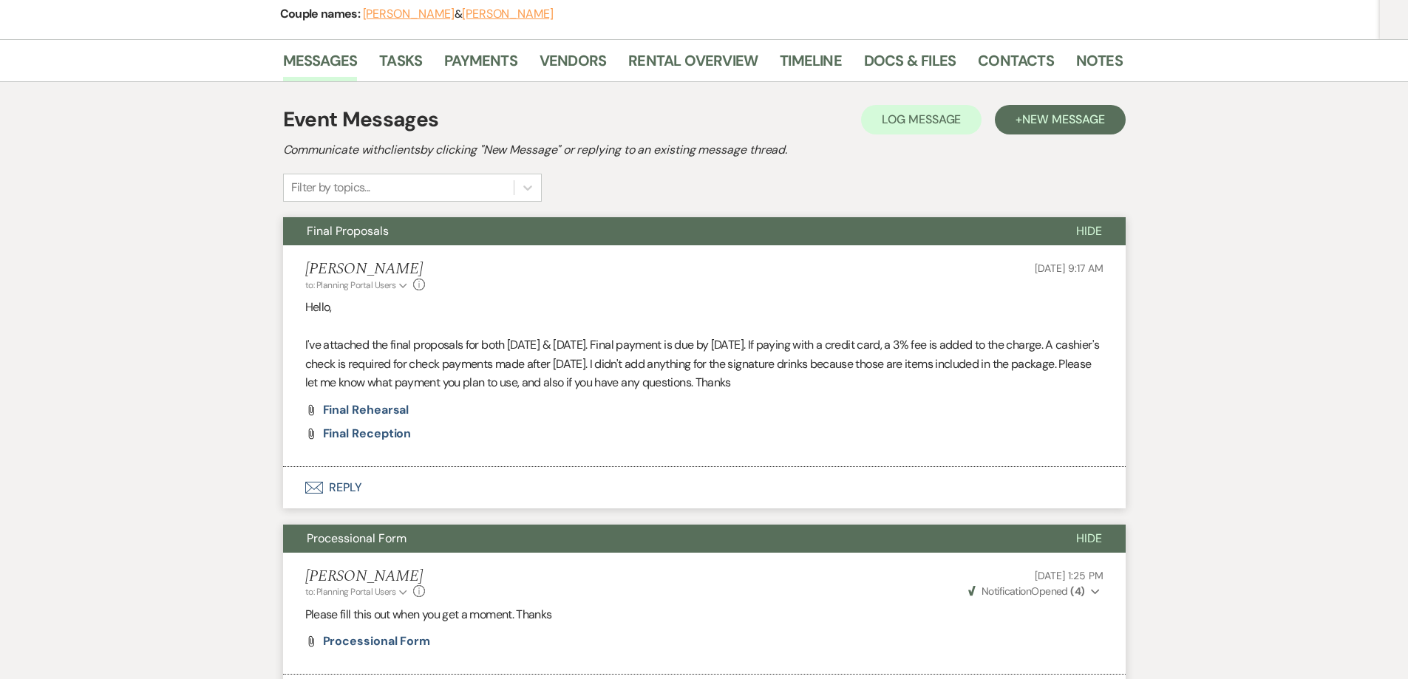
scroll to position [0, 0]
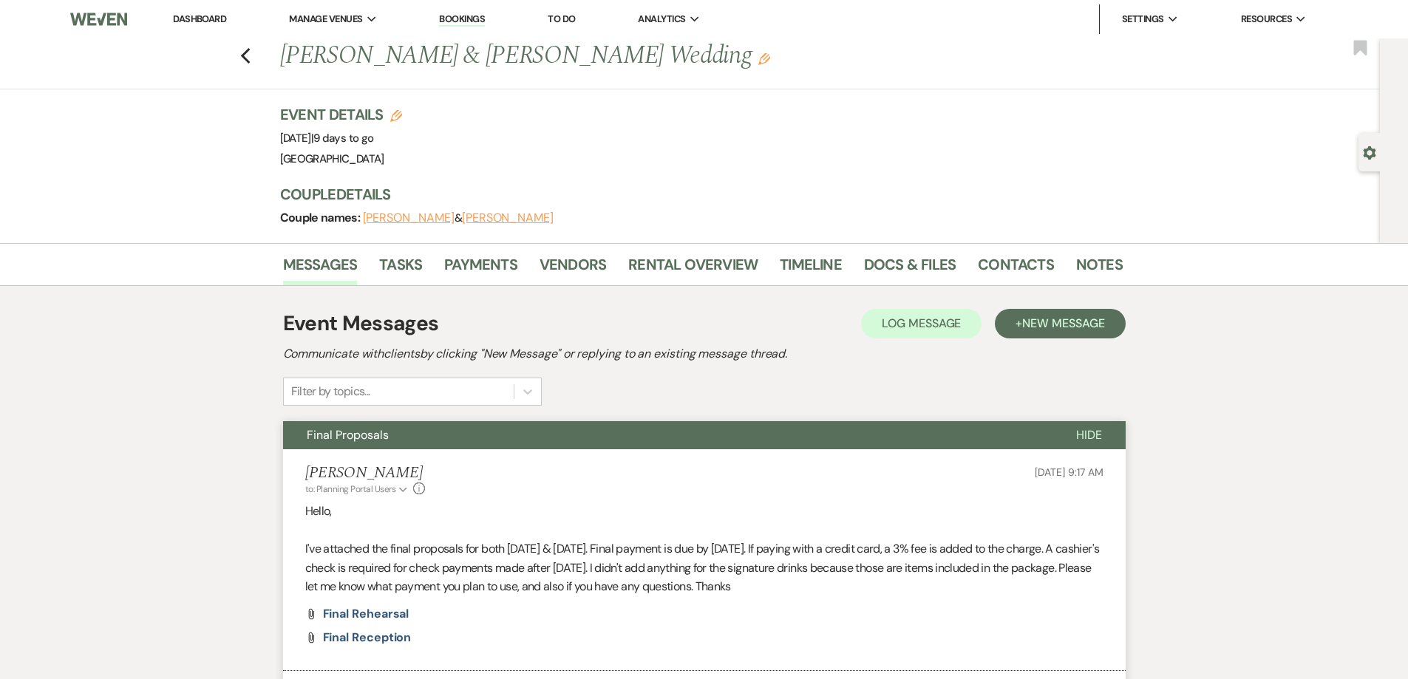
click at [257, 52] on div "Previous Brittany Green & Chandler Cook's Wedding Edit Bookmark" at bounding box center [686, 63] width 1387 height 51
click at [246, 58] on icon "Previous" at bounding box center [245, 56] width 11 height 18
select select "7"
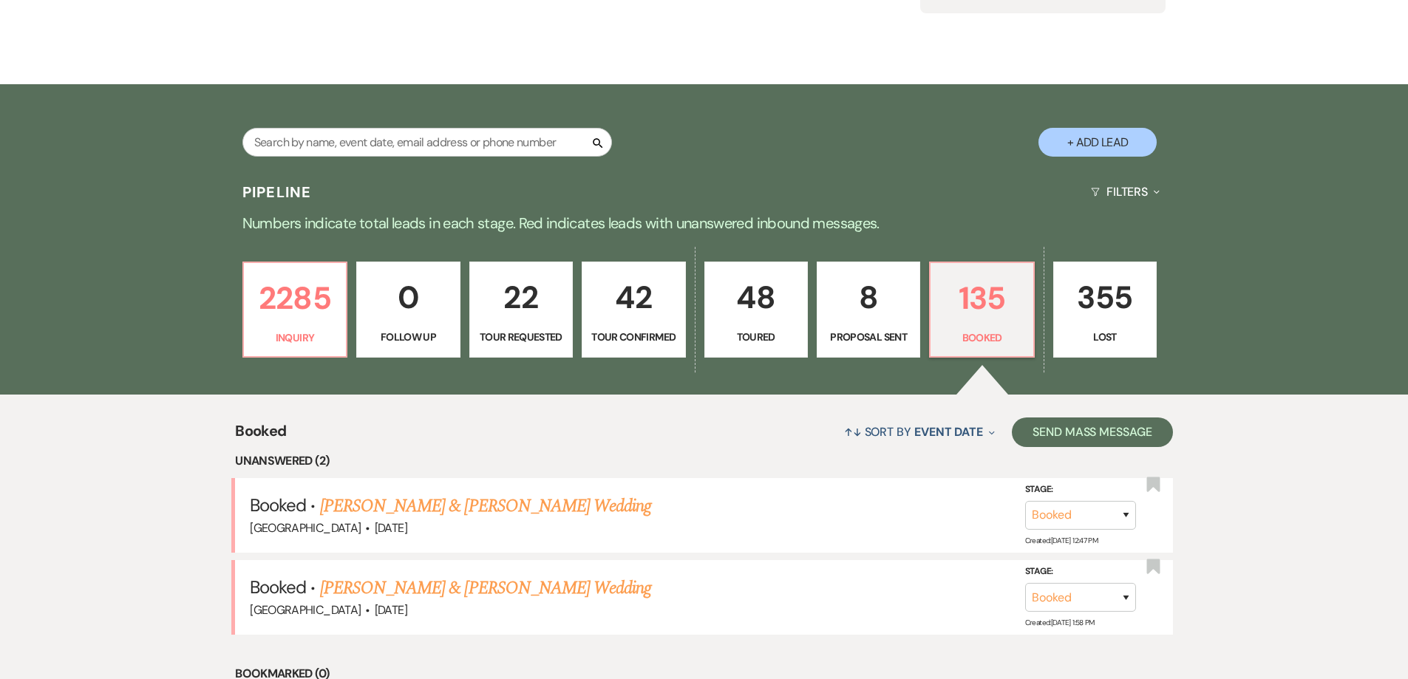
scroll to position [205, 0]
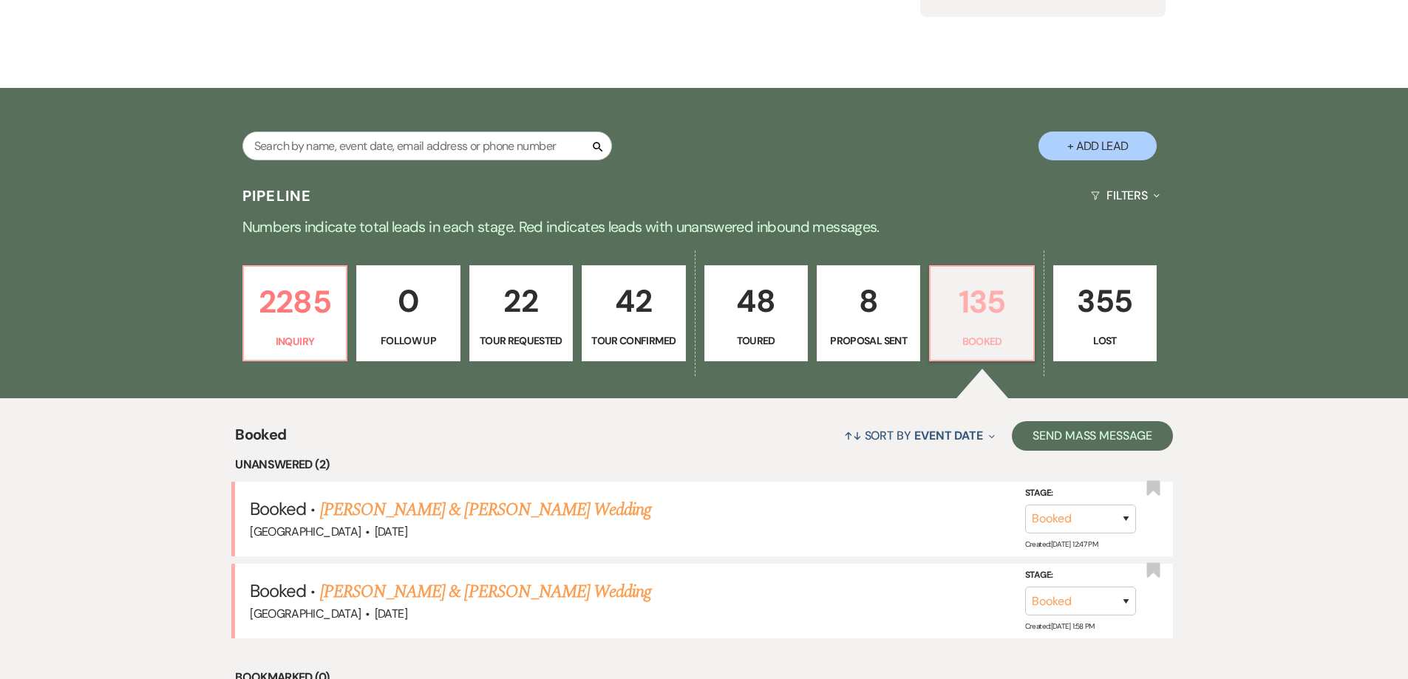
click at [1002, 288] on p "135" at bounding box center [981, 302] width 84 height 50
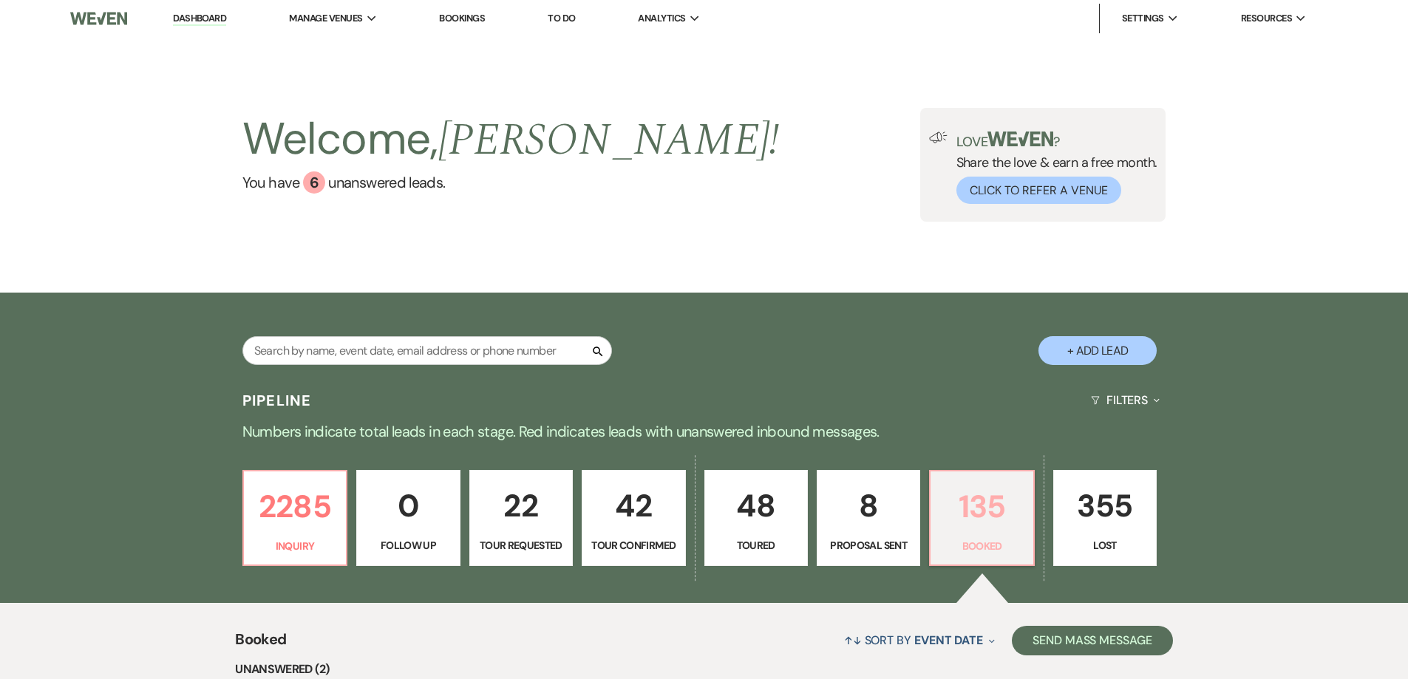
scroll to position [0, 0]
